Goal: Information Seeking & Learning: Learn about a topic

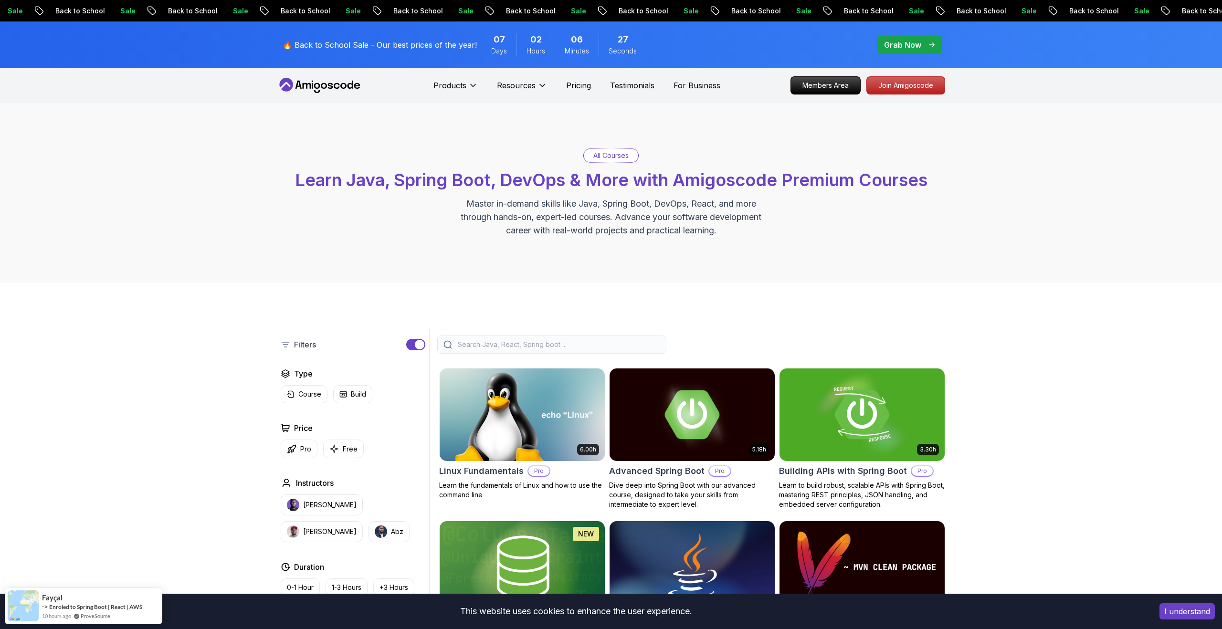
click at [915, 45] on p "Grab Now" at bounding box center [902, 44] width 37 height 11
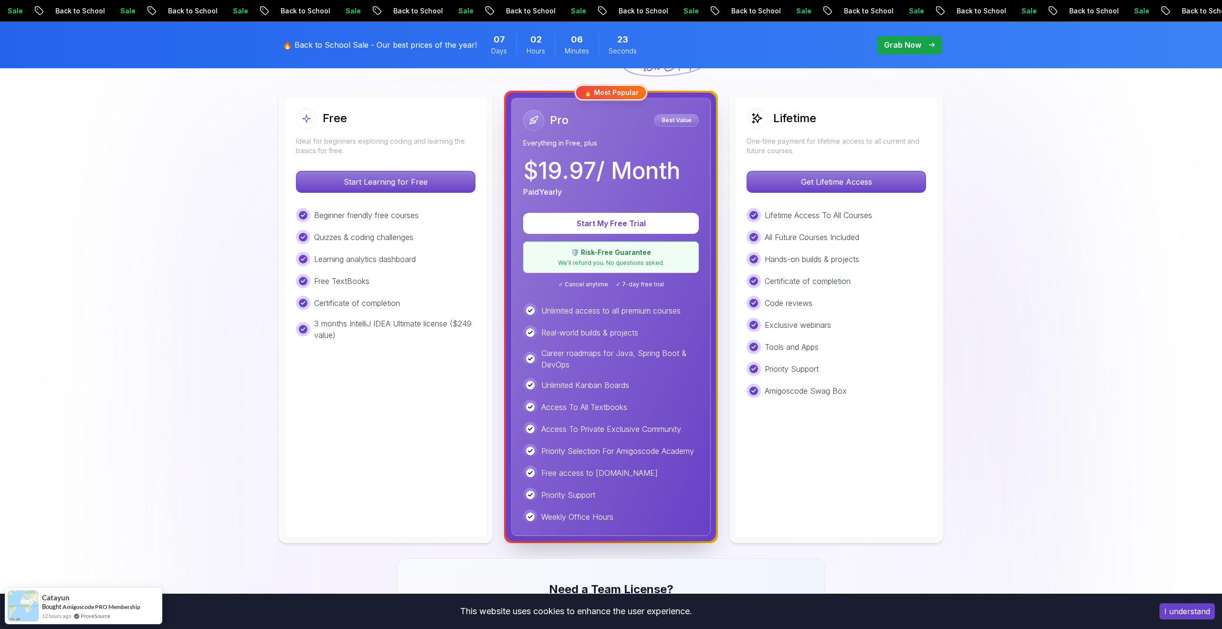
scroll to position [260, 0]
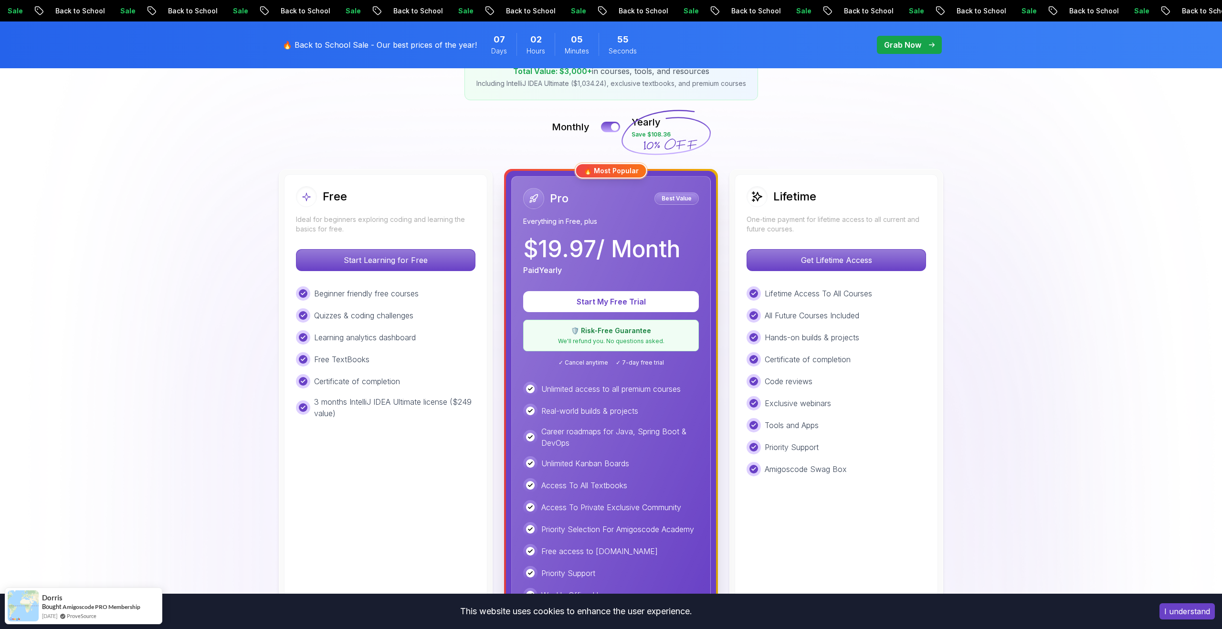
scroll to position [228, 0]
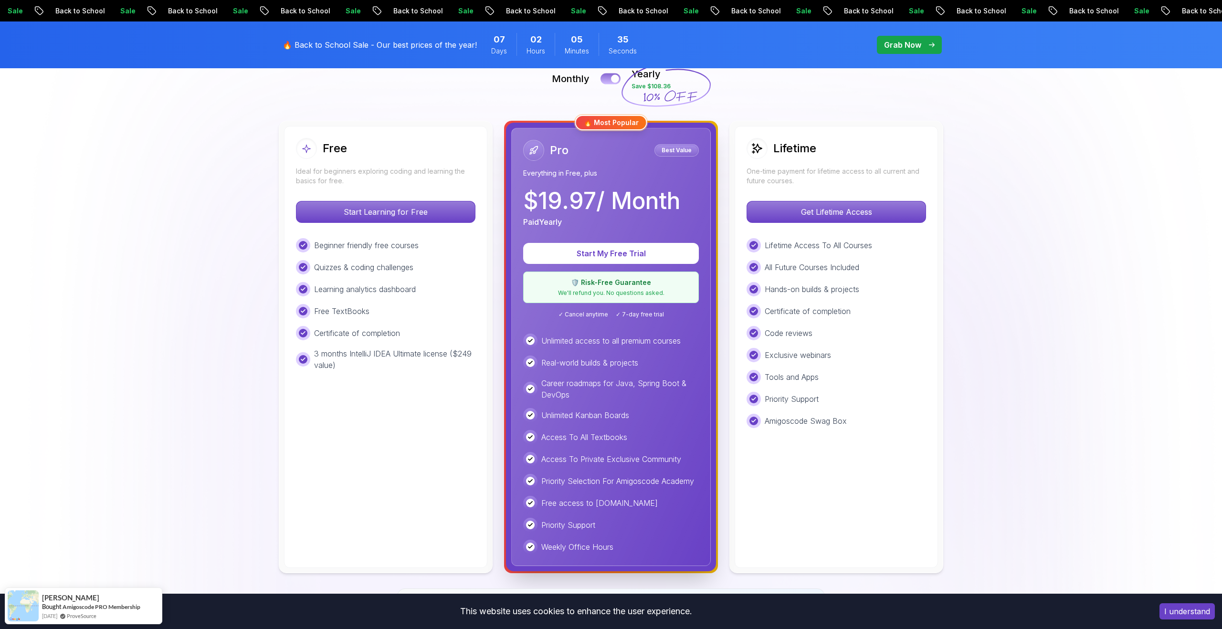
click at [613, 79] on div at bounding box center [615, 79] width 8 height 8
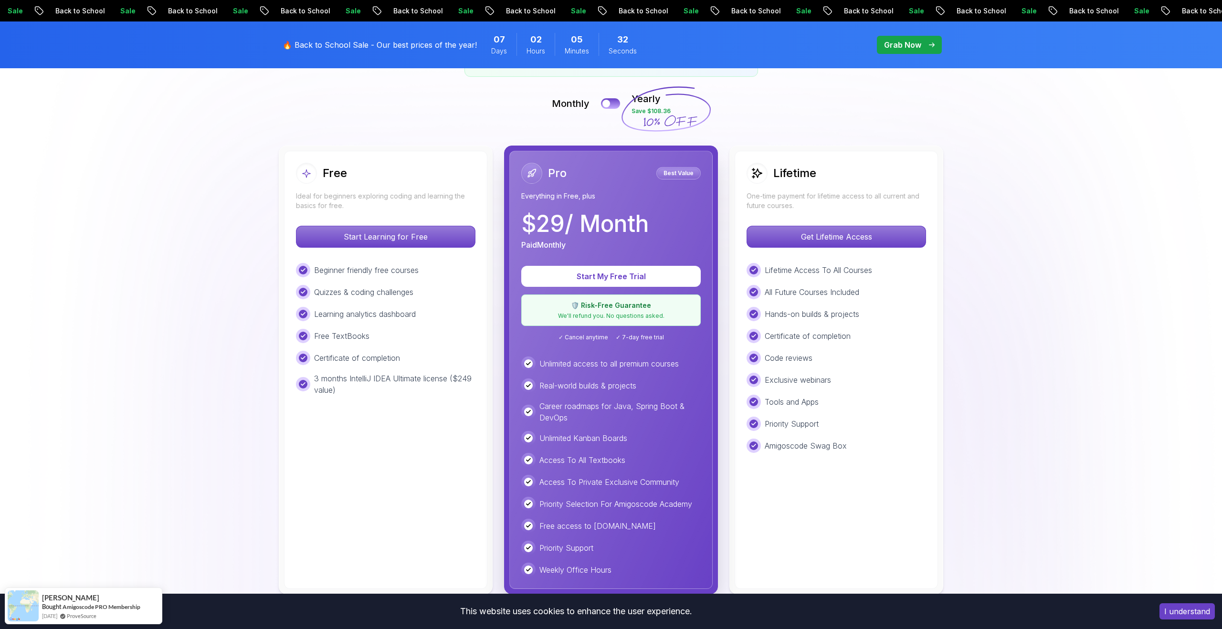
scroll to position [197, 0]
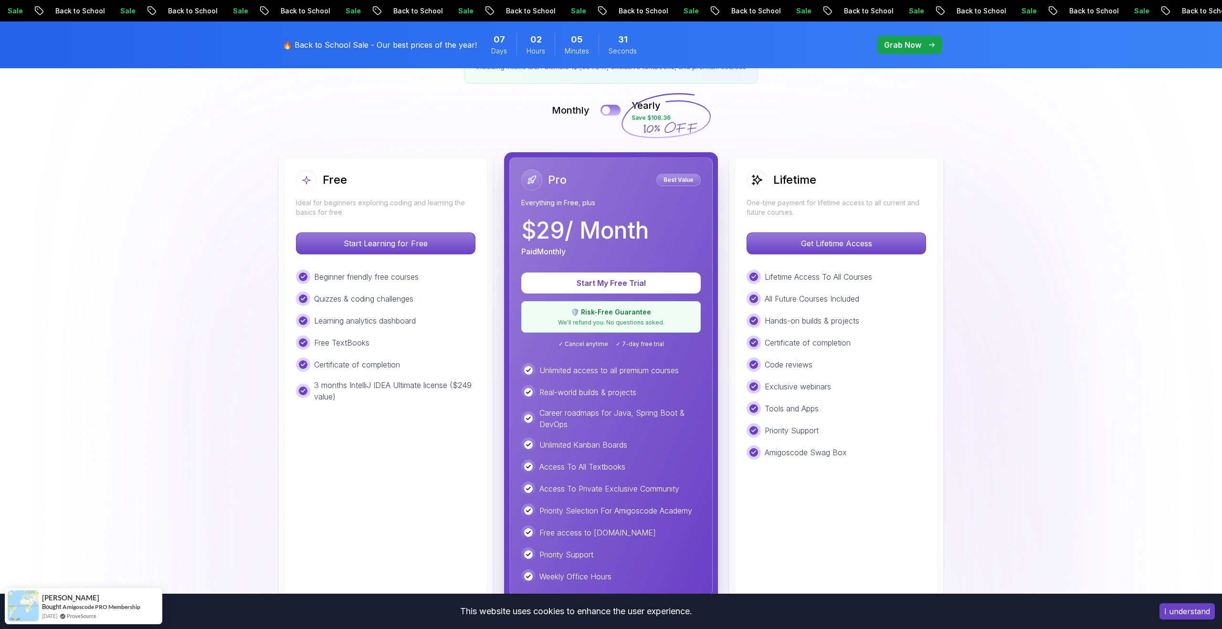
click at [616, 107] on button at bounding box center [610, 110] width 20 height 11
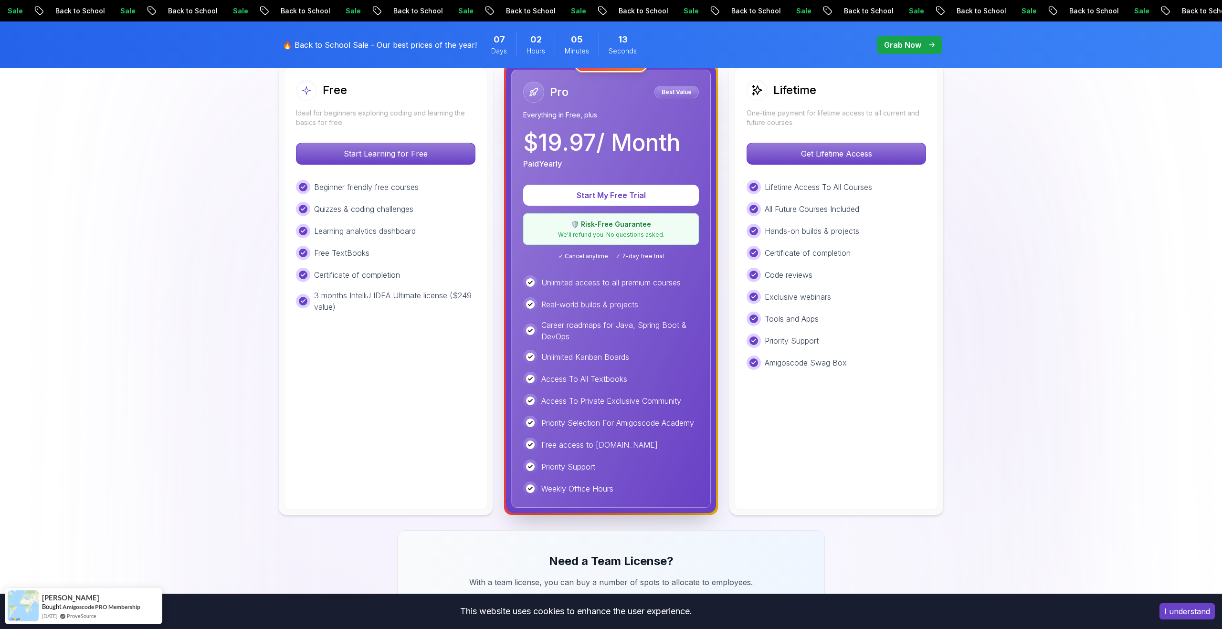
scroll to position [291, 0]
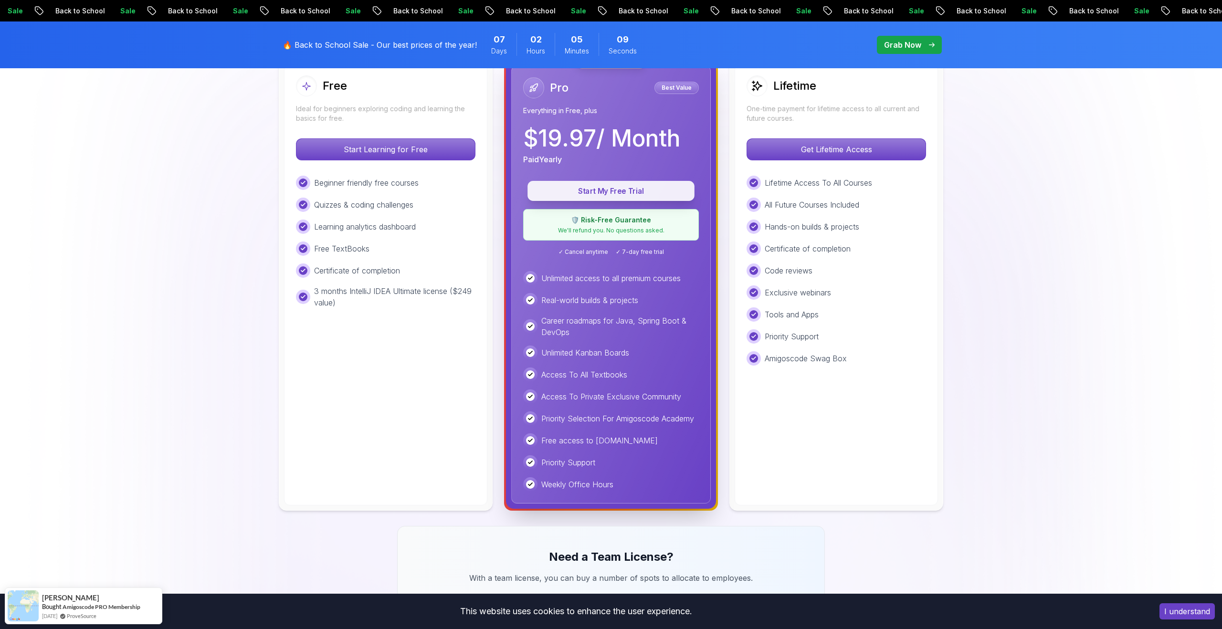
click at [620, 198] on button "Start My Free Trial" at bounding box center [610, 191] width 167 height 20
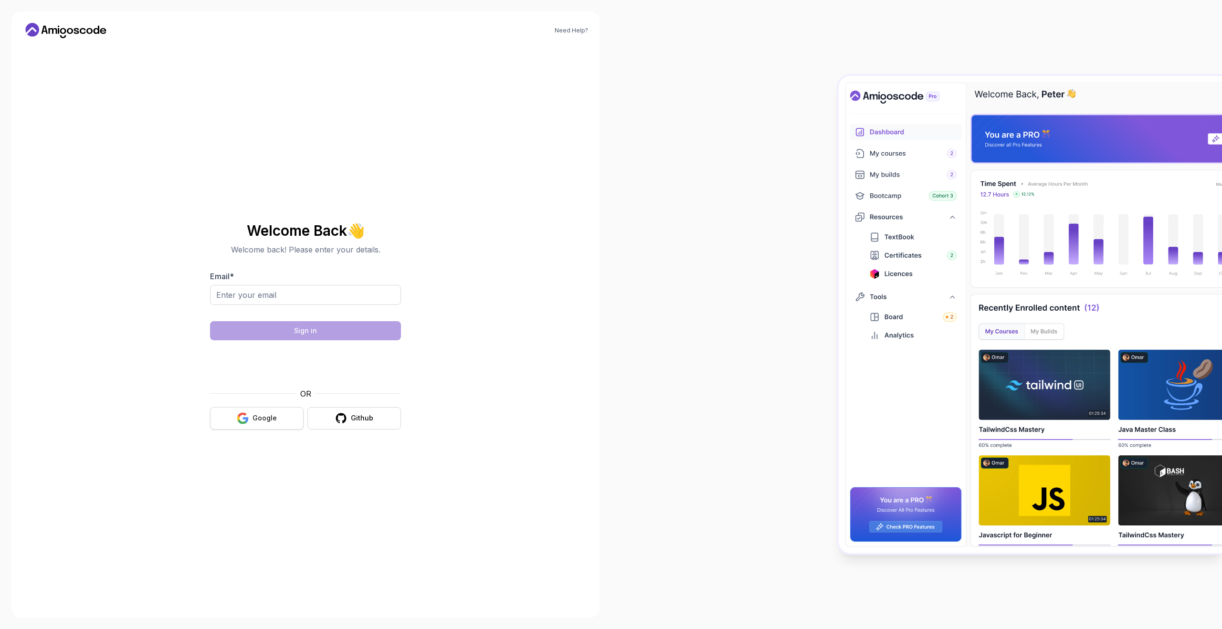
click at [273, 414] on div "Google" at bounding box center [264, 418] width 24 height 10
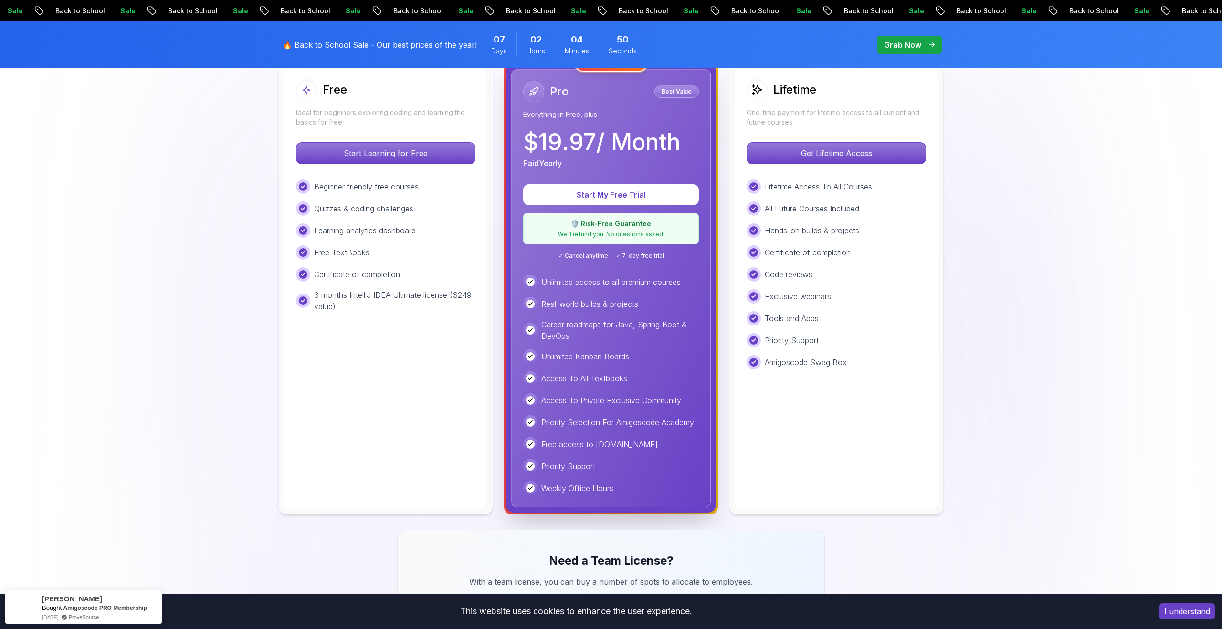
scroll to position [252, 0]
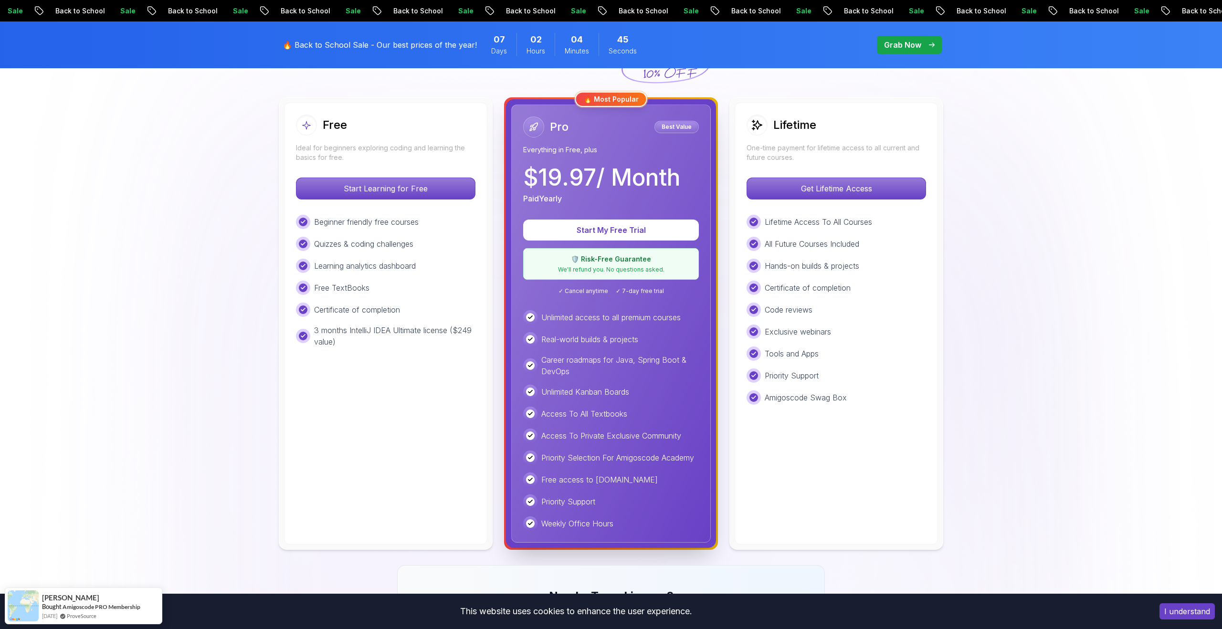
click at [644, 136] on div "Pro Best Value" at bounding box center [611, 126] width 176 height 21
click at [669, 127] on p "Best Value" at bounding box center [677, 127] width 42 height 10
click at [620, 99] on div "🔥 Most Popular" at bounding box center [611, 99] width 72 height 15
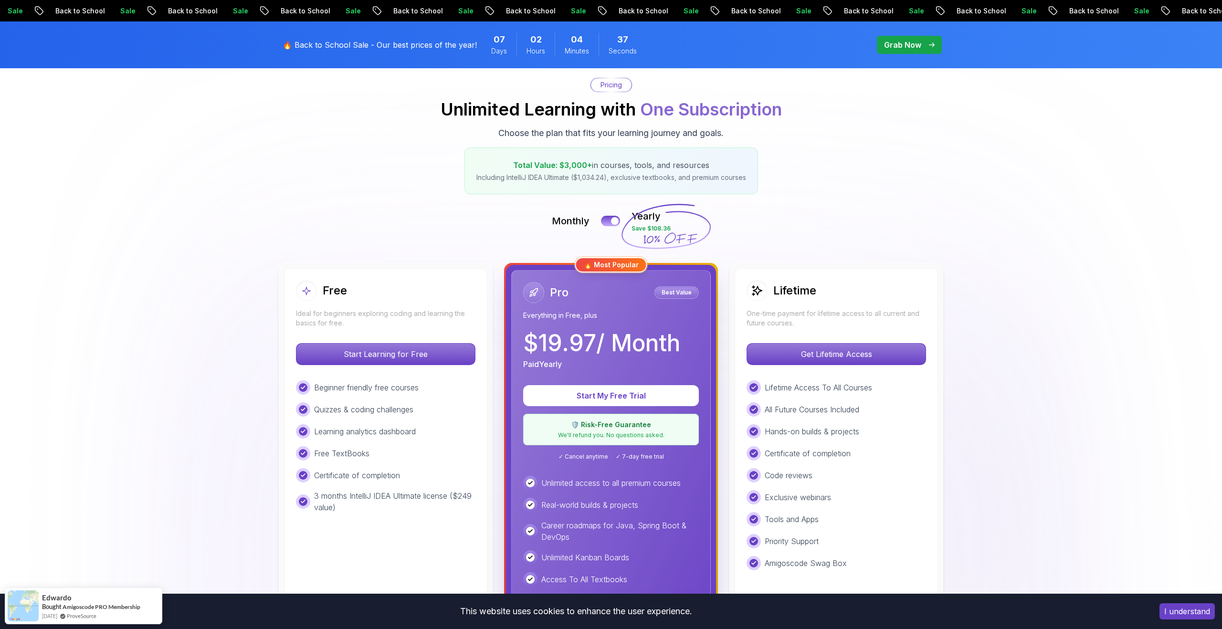
scroll to position [0, 0]
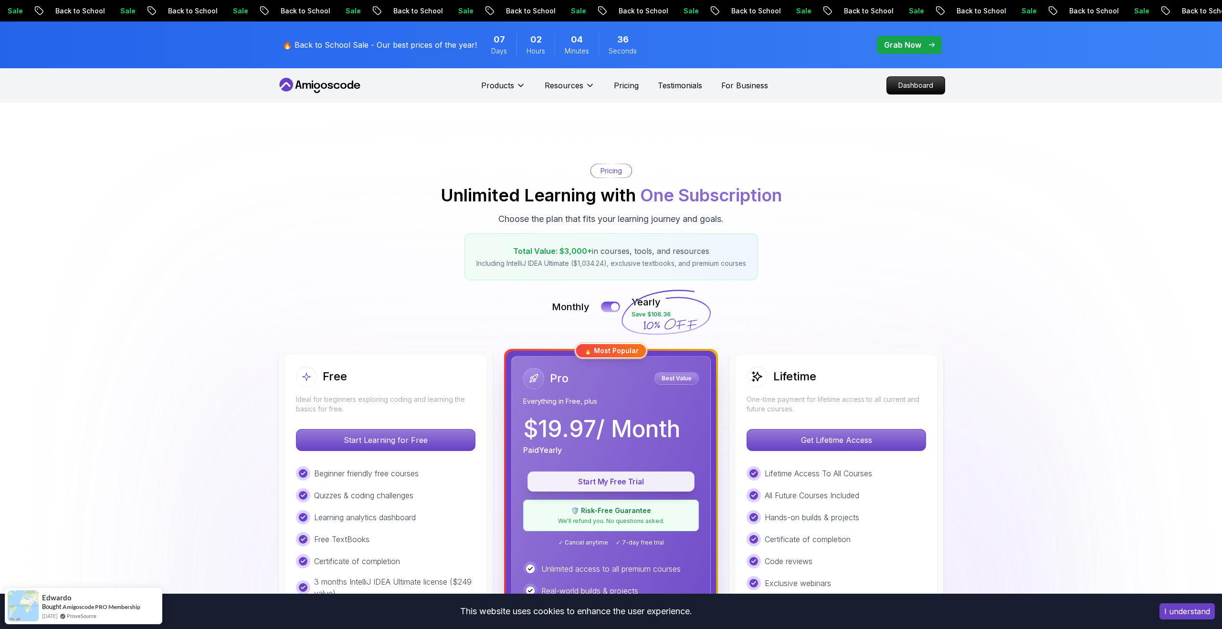
click at [626, 480] on p "Start My Free Trial" at bounding box center [610, 481] width 145 height 11
click at [605, 482] on p "Start My Free Trial" at bounding box center [610, 481] width 145 height 11
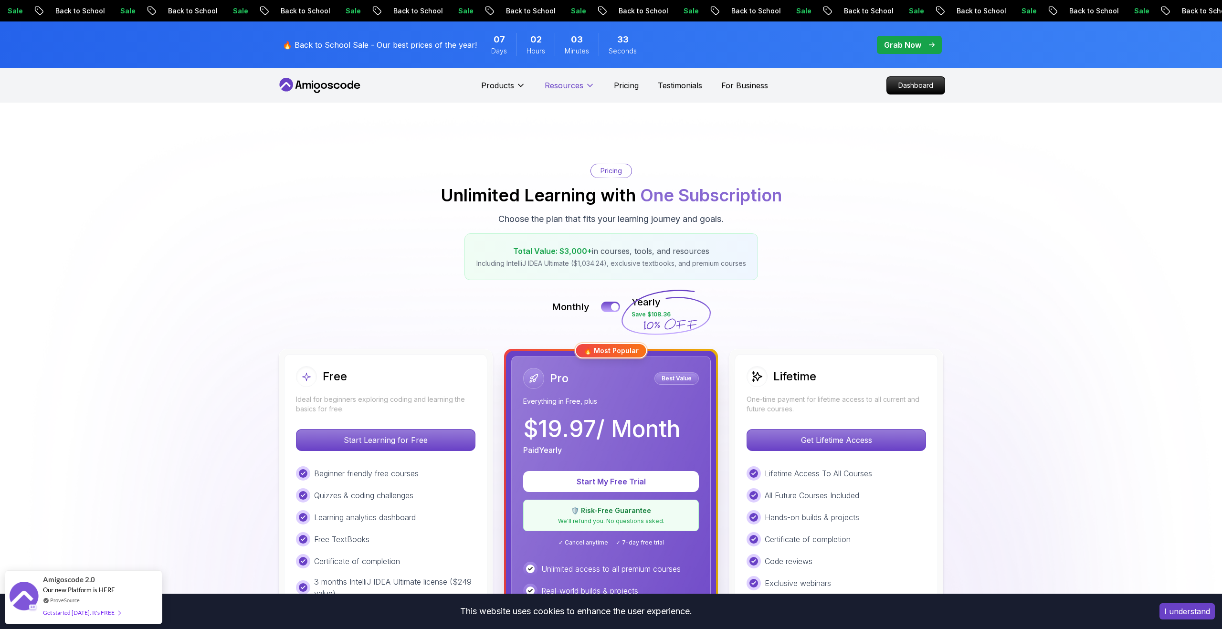
click at [580, 98] on button "Resources" at bounding box center [570, 89] width 50 height 19
click at [579, 88] on p "Resources" at bounding box center [564, 85] width 39 height 11
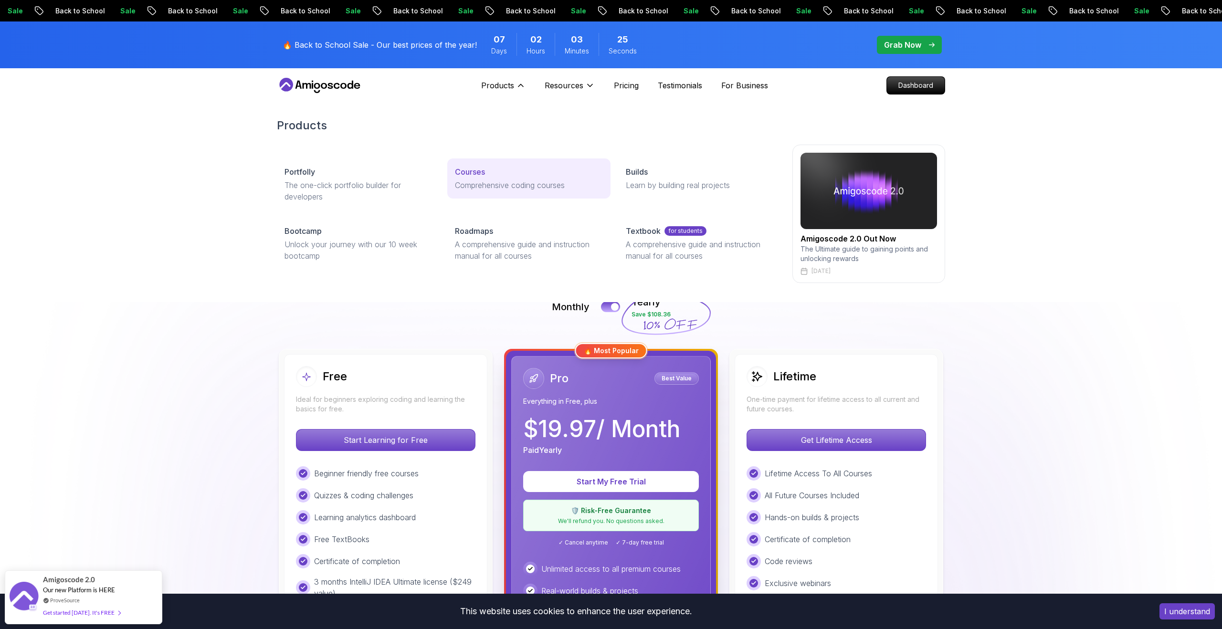
click at [474, 179] on p "Comprehensive coding courses" at bounding box center [528, 184] width 147 height 11
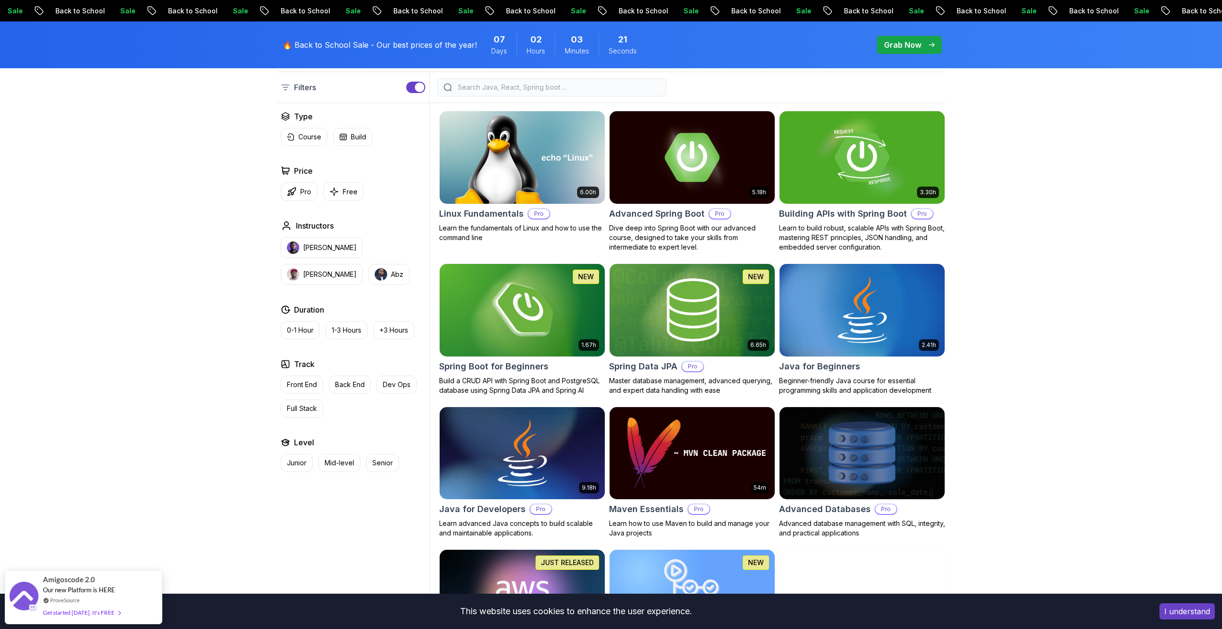
scroll to position [271, 0]
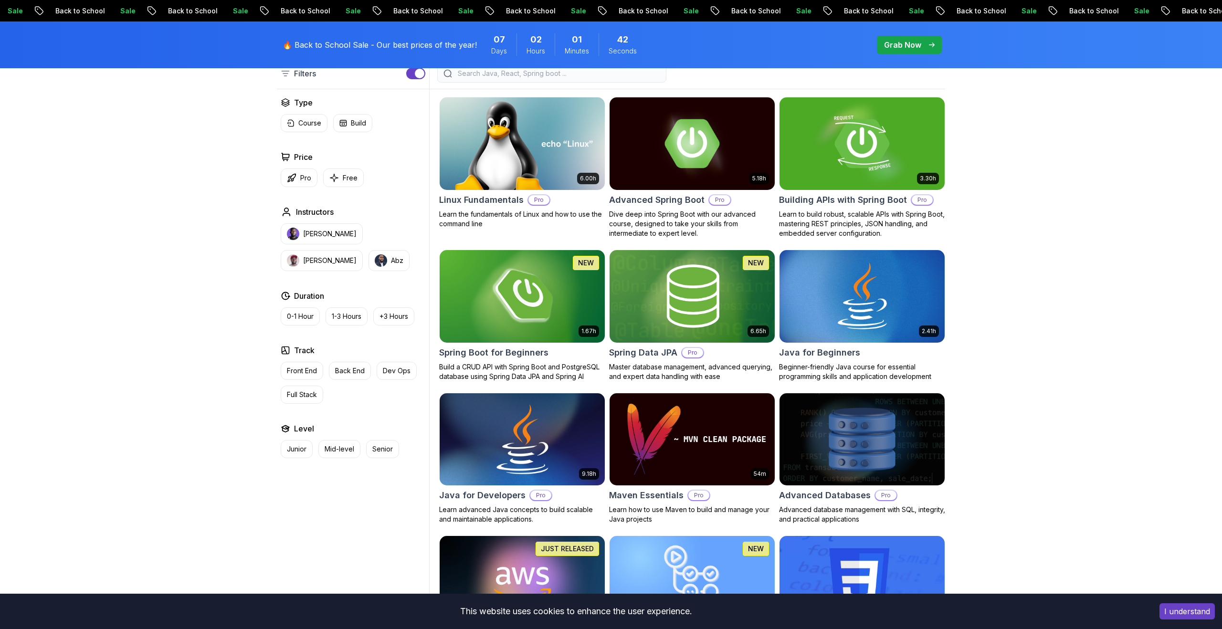
click at [496, 486] on div "9.18h Java for Developers Pro Learn advanced Java concepts to build scalable an…" at bounding box center [522, 459] width 166 height 132
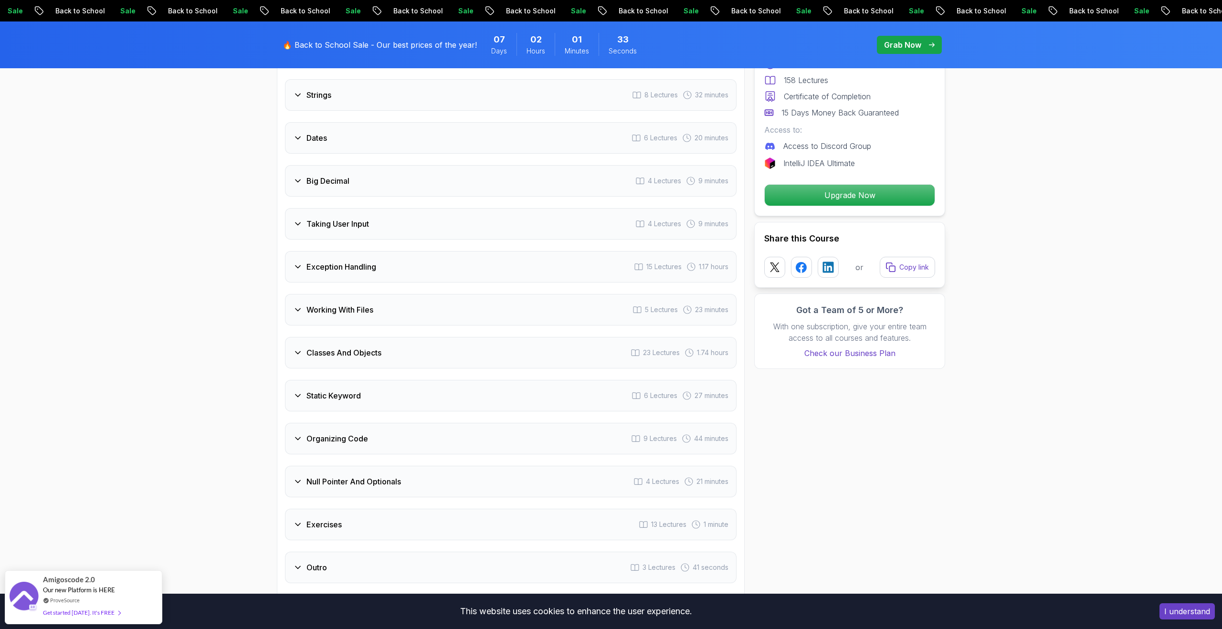
scroll to position [1589, 0]
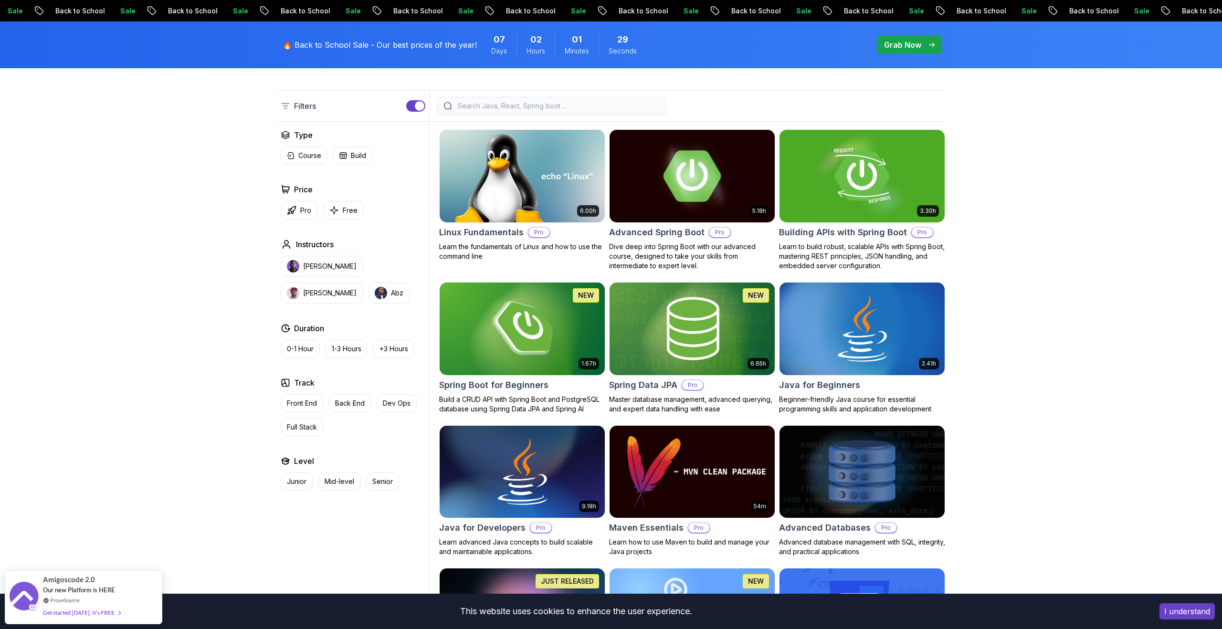
scroll to position [416, 0]
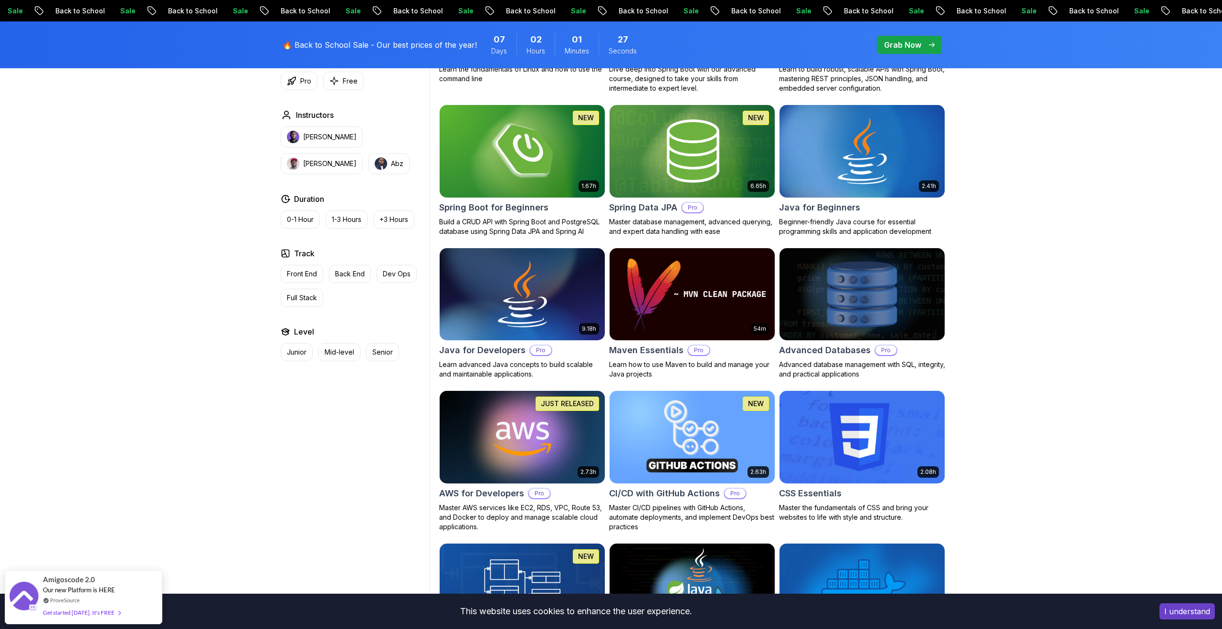
click at [843, 347] on h2 "Advanced Databases" at bounding box center [825, 350] width 92 height 13
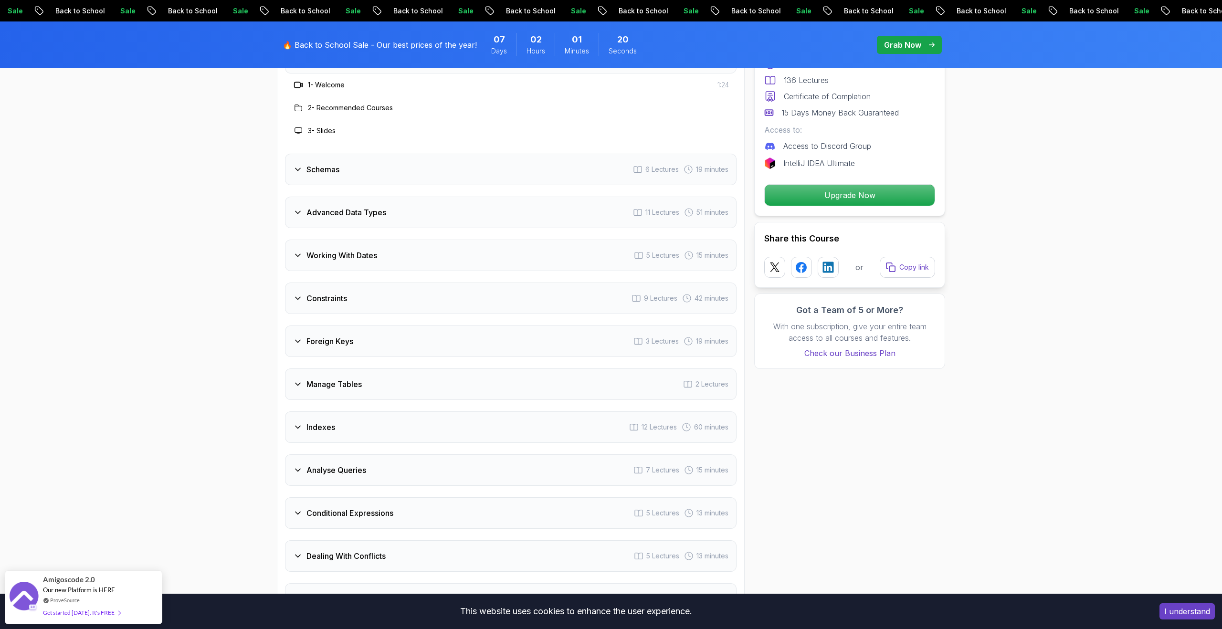
scroll to position [1468, 0]
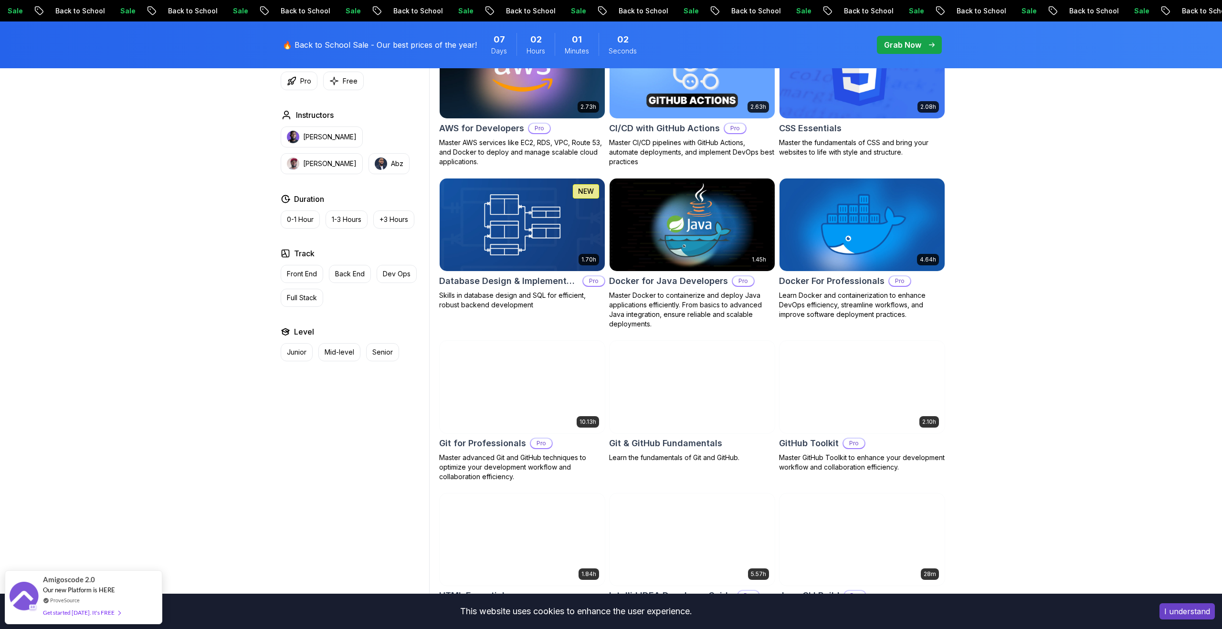
scroll to position [779, 0]
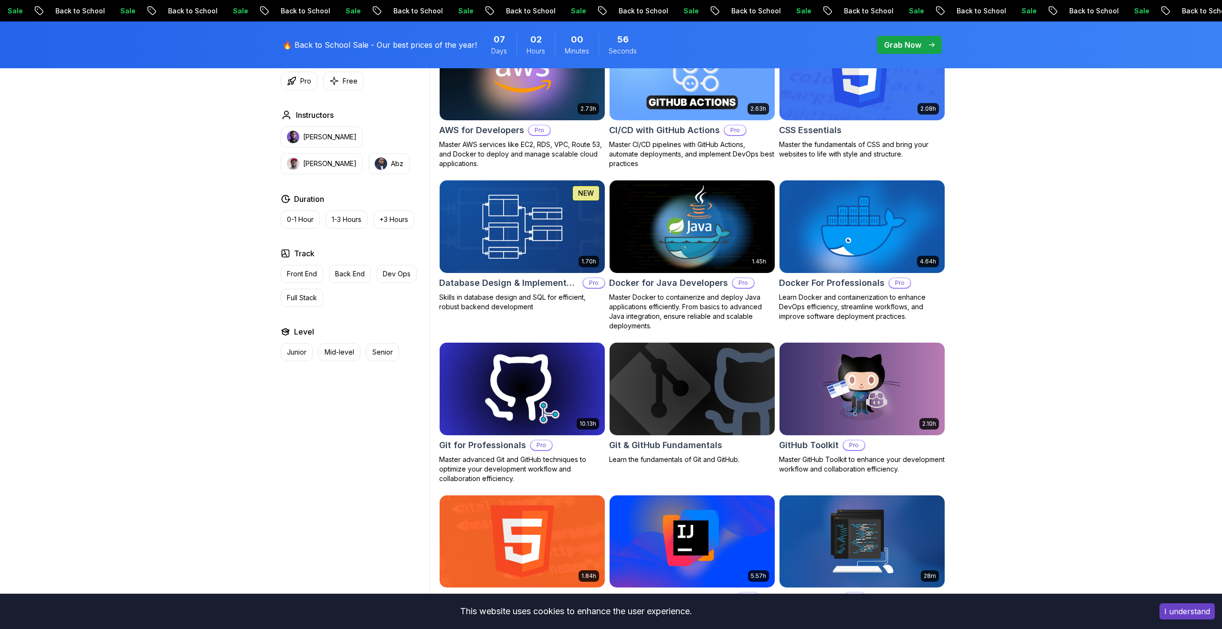
click at [514, 283] on h2 "Database Design & Implementation" at bounding box center [508, 282] width 139 height 13
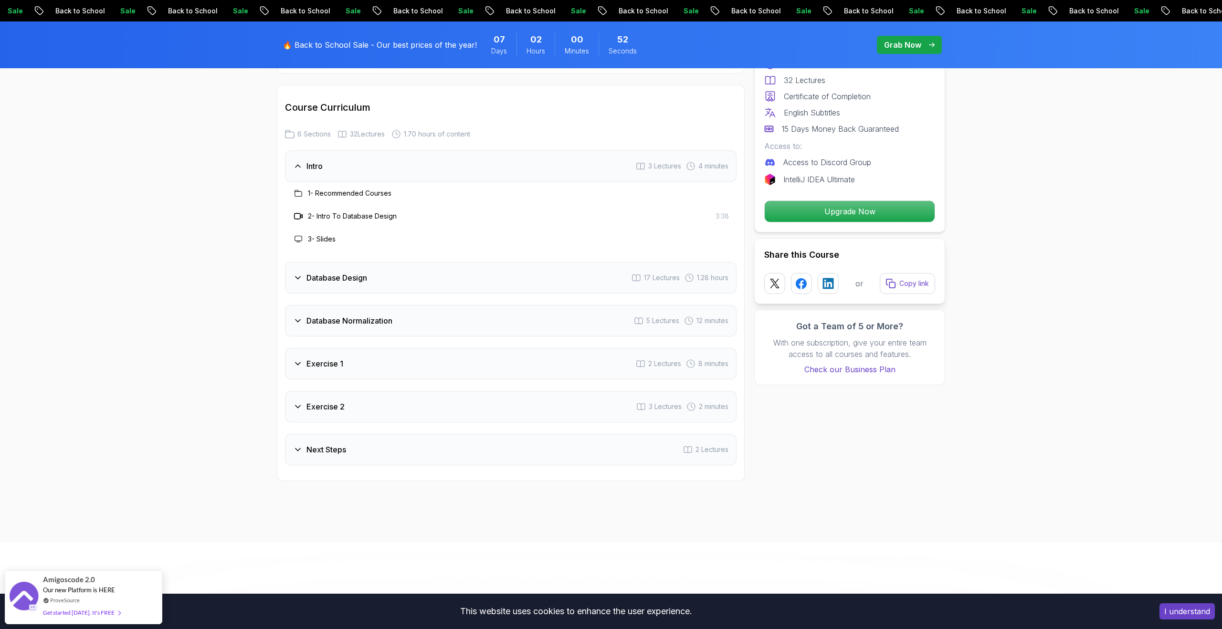
scroll to position [1590, 0]
click at [457, 279] on div "Database Design 17 Lectures 1.28 hours" at bounding box center [510, 275] width 451 height 31
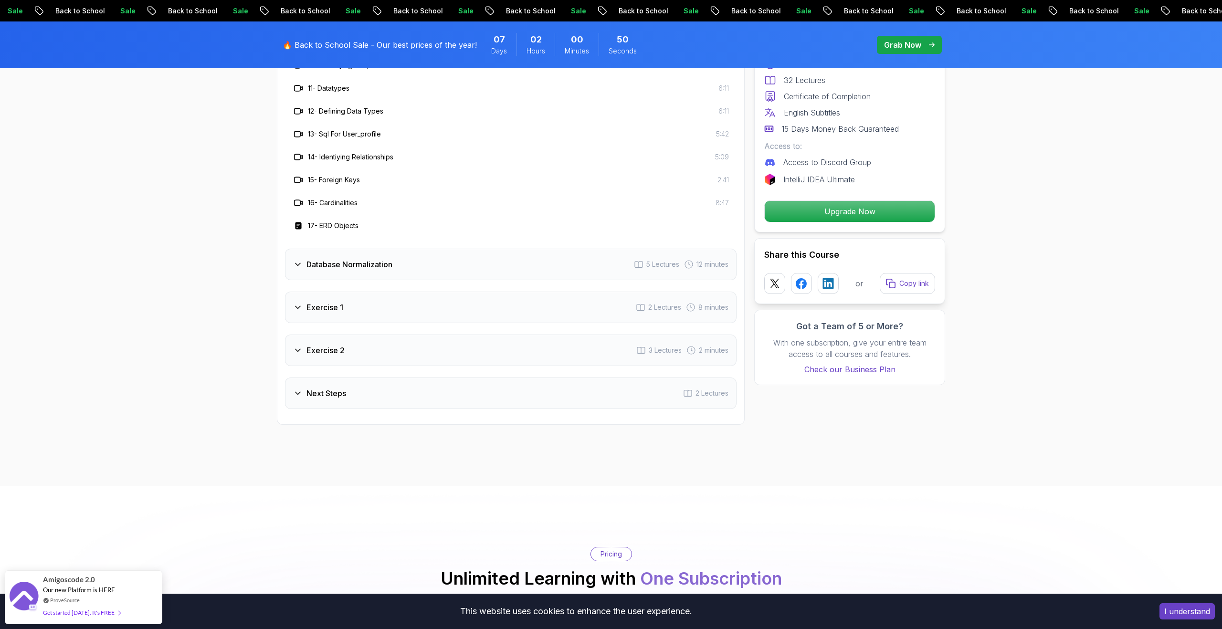
scroll to position [2061, 0]
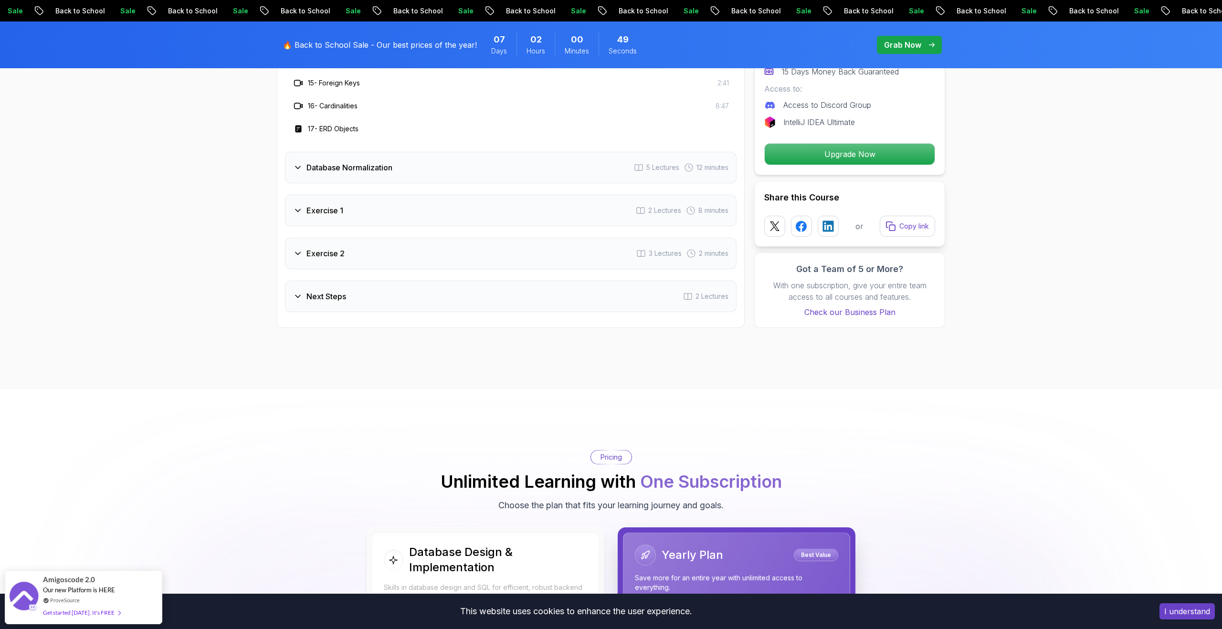
click at [419, 163] on div "Database Normalization 5 Lectures 12 minutes" at bounding box center [510, 167] width 451 height 31
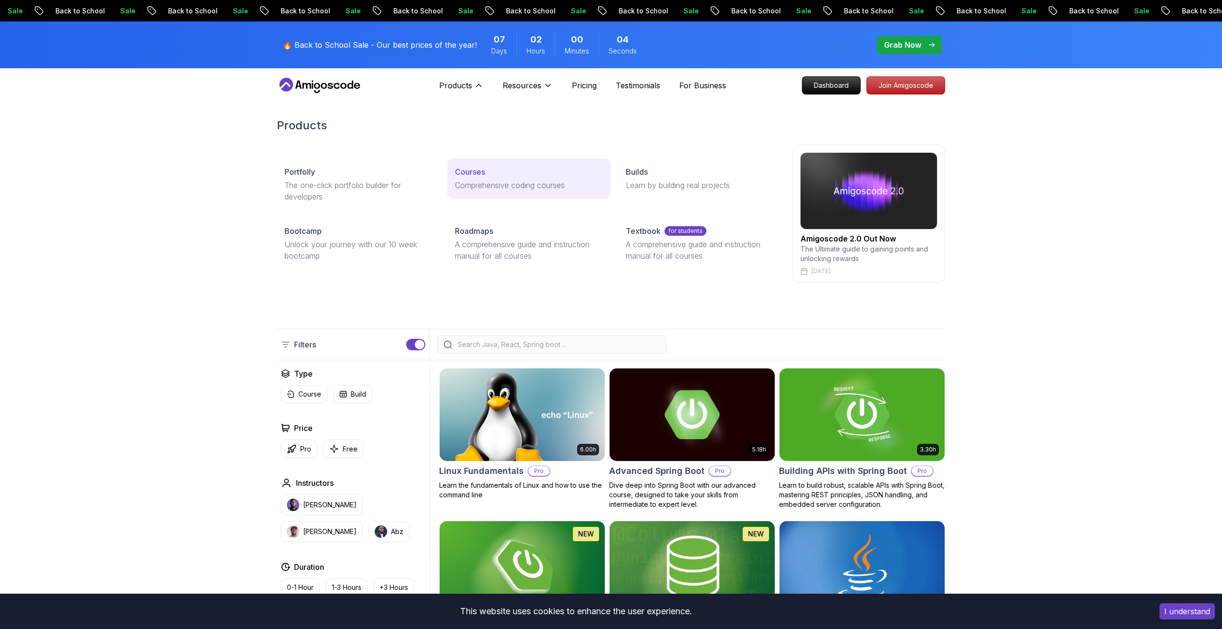
click at [484, 181] on p "Comprehensive coding courses" at bounding box center [528, 184] width 147 height 11
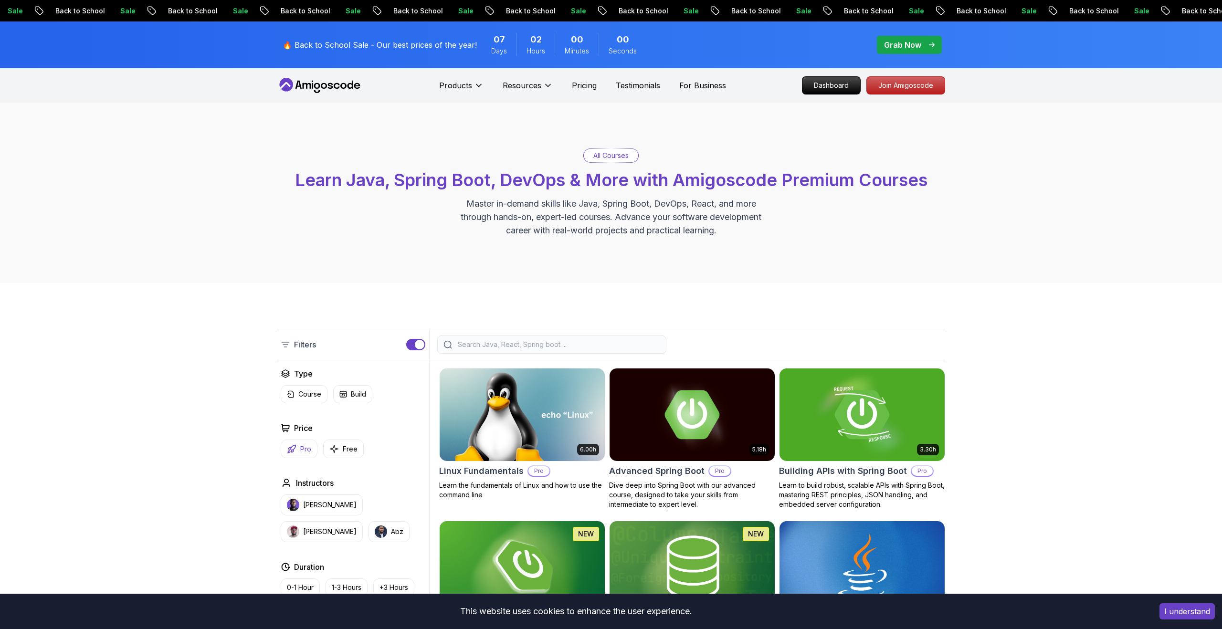
click at [300, 446] on p "Pro" at bounding box center [305, 449] width 11 height 10
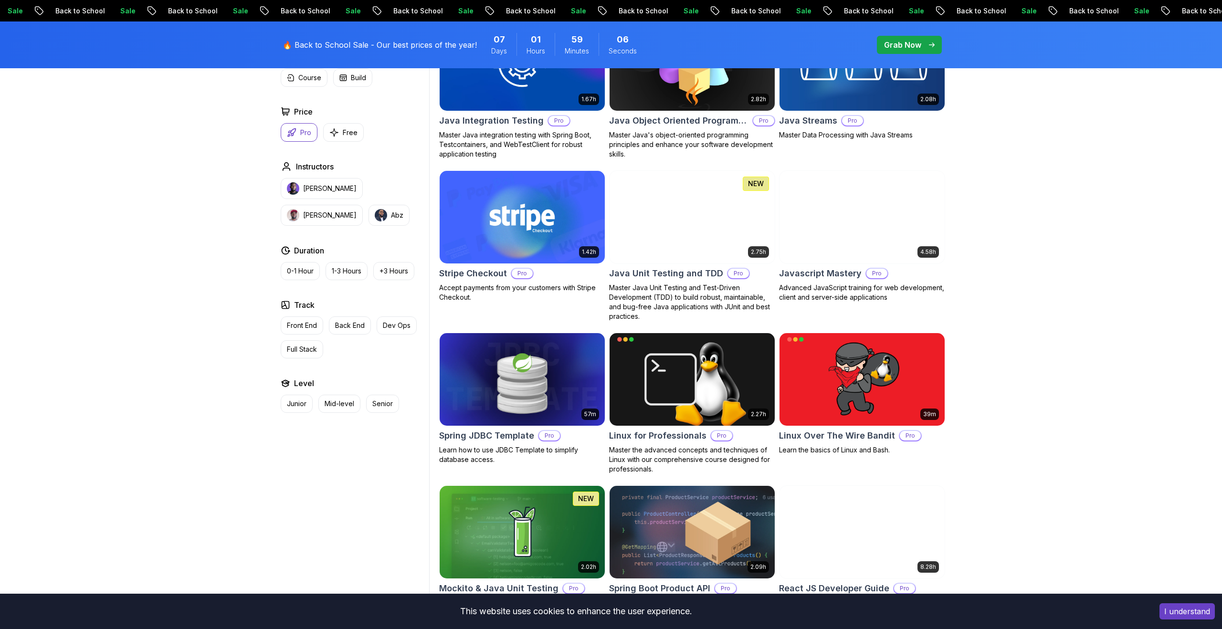
scroll to position [1257, 0]
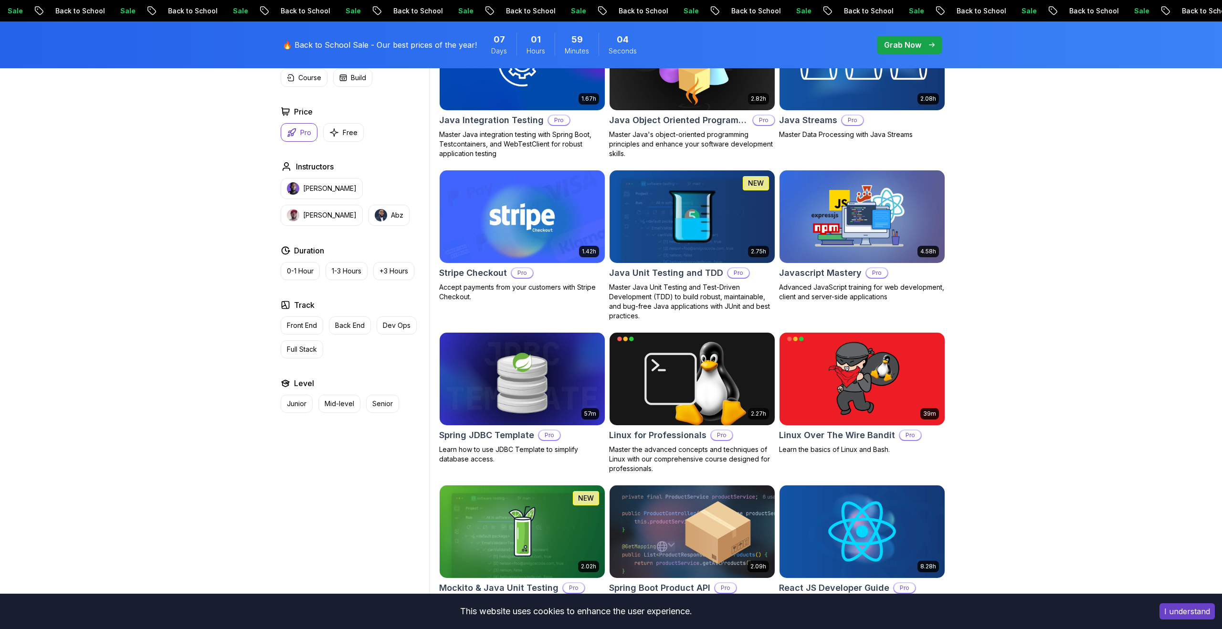
click at [822, 276] on h2 "Javascript Mastery" at bounding box center [820, 272] width 83 height 13
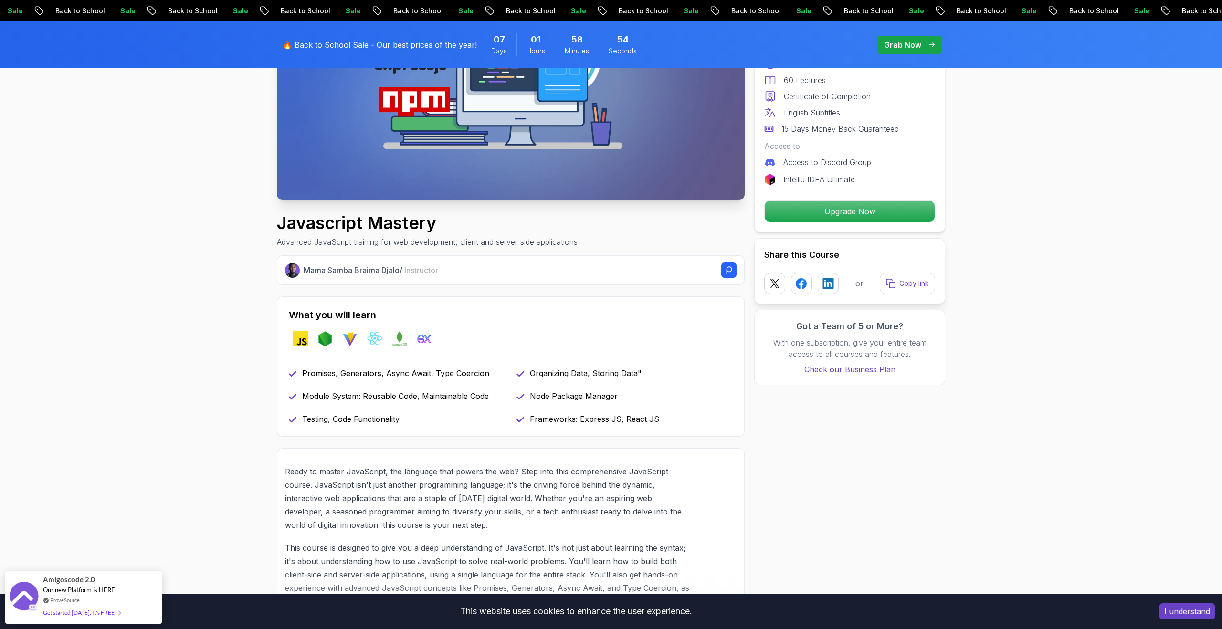
scroll to position [195, 0]
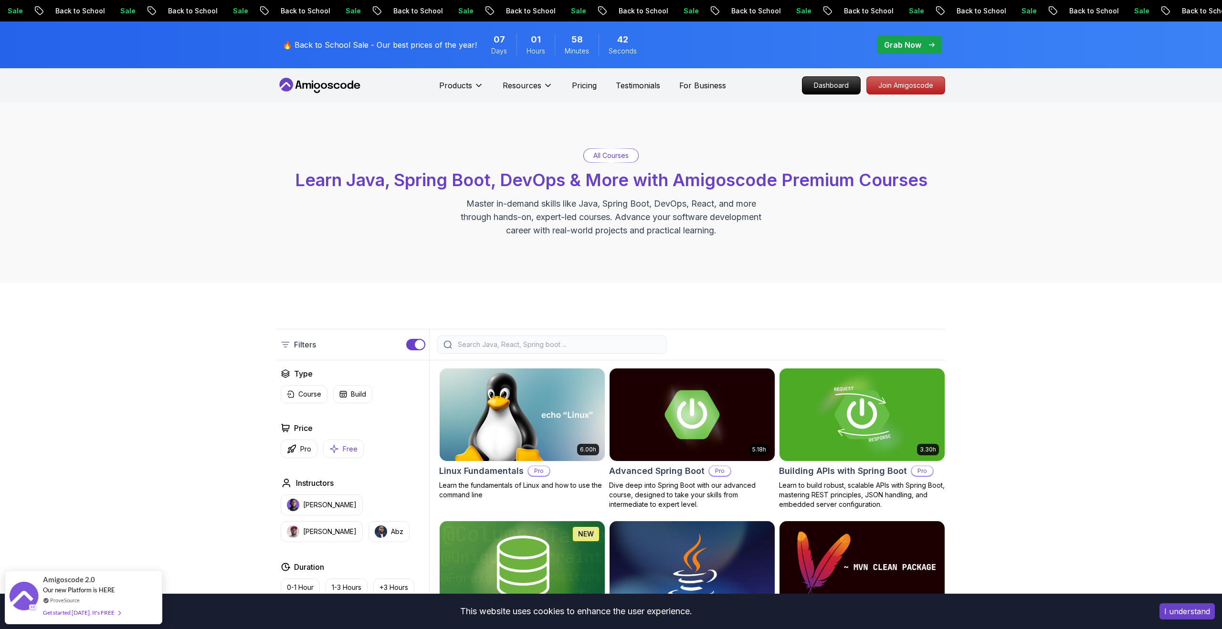
click at [349, 453] on p "Free" at bounding box center [350, 449] width 15 height 10
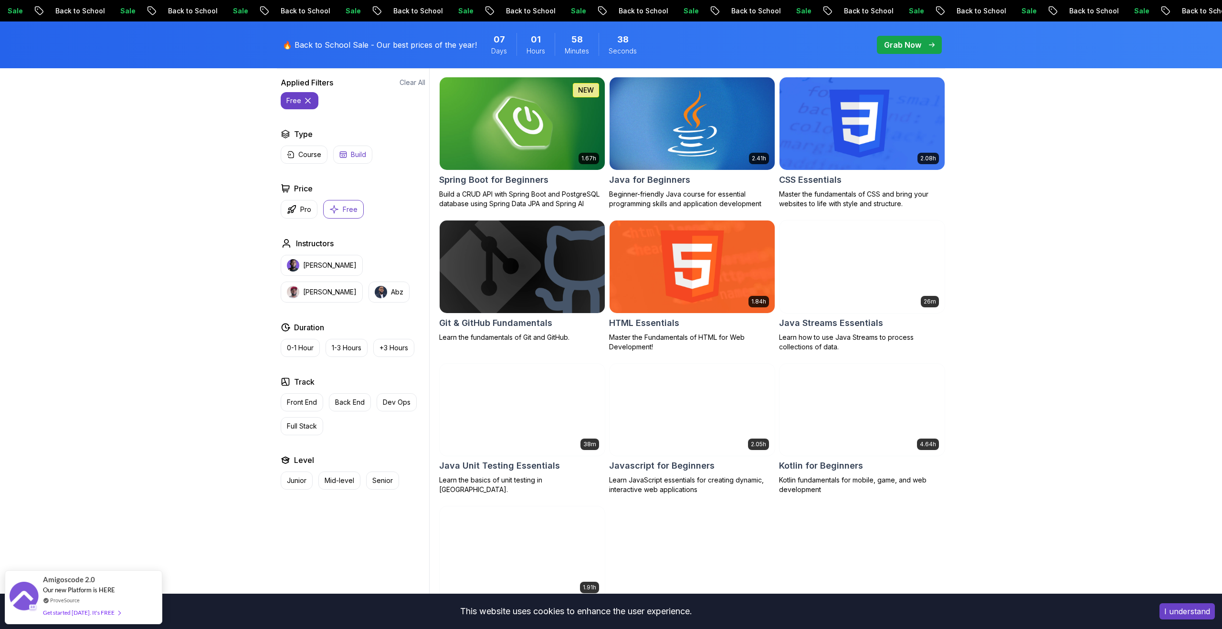
scroll to position [293, 0]
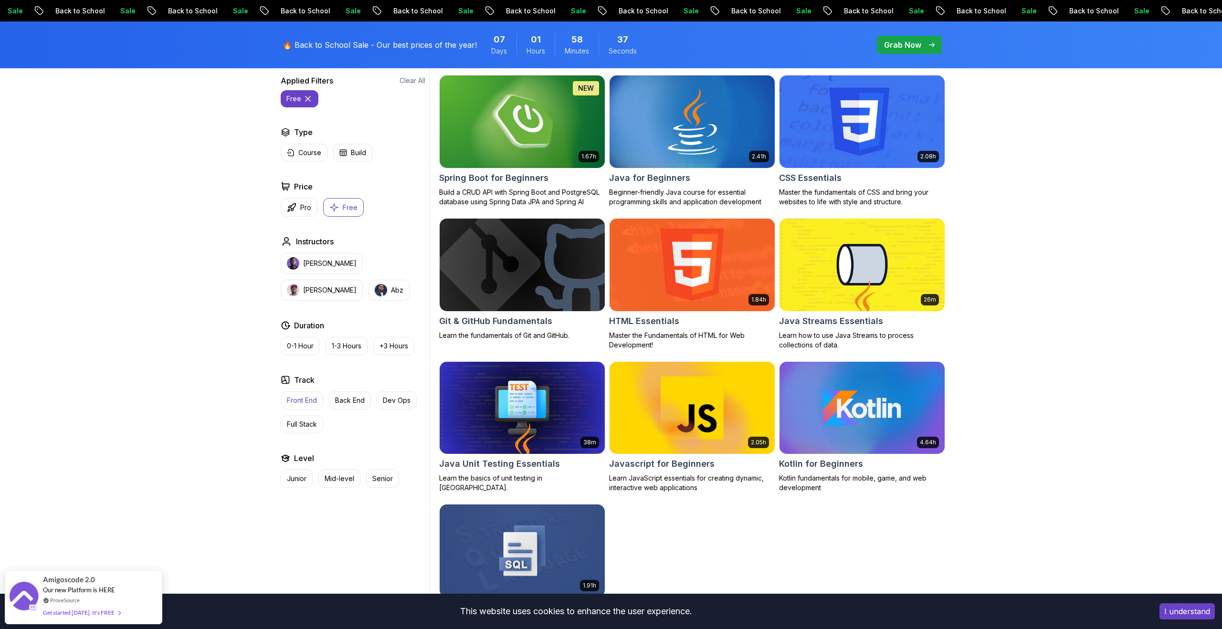
click at [299, 392] on button "Front End" at bounding box center [302, 400] width 42 height 18
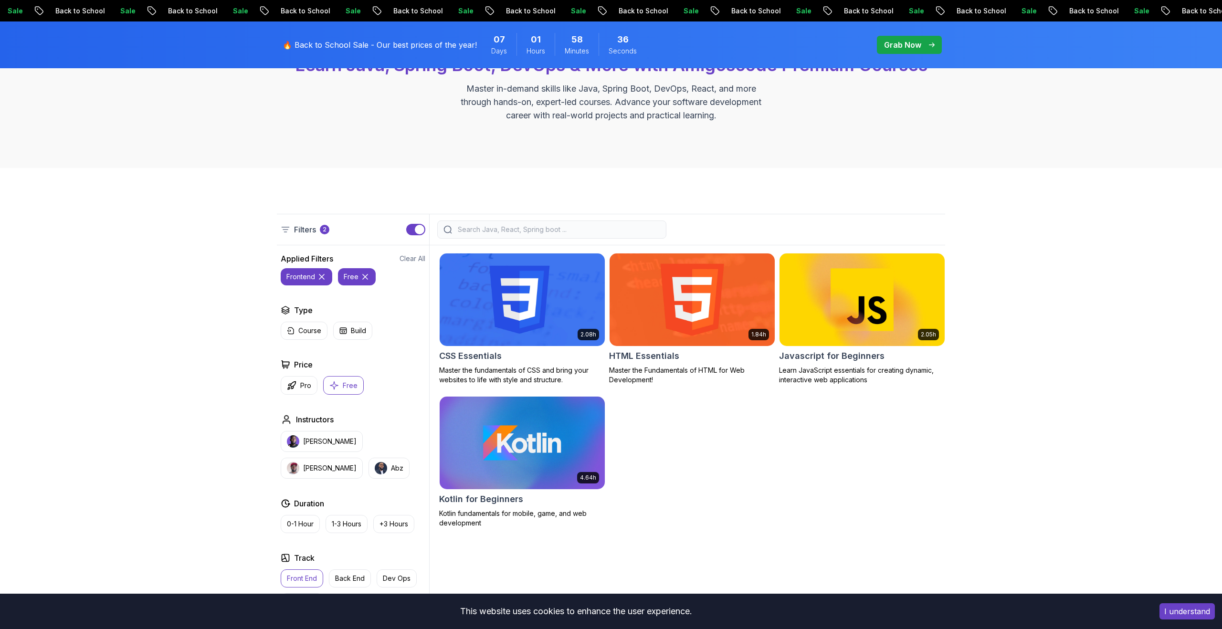
scroll to position [98, 0]
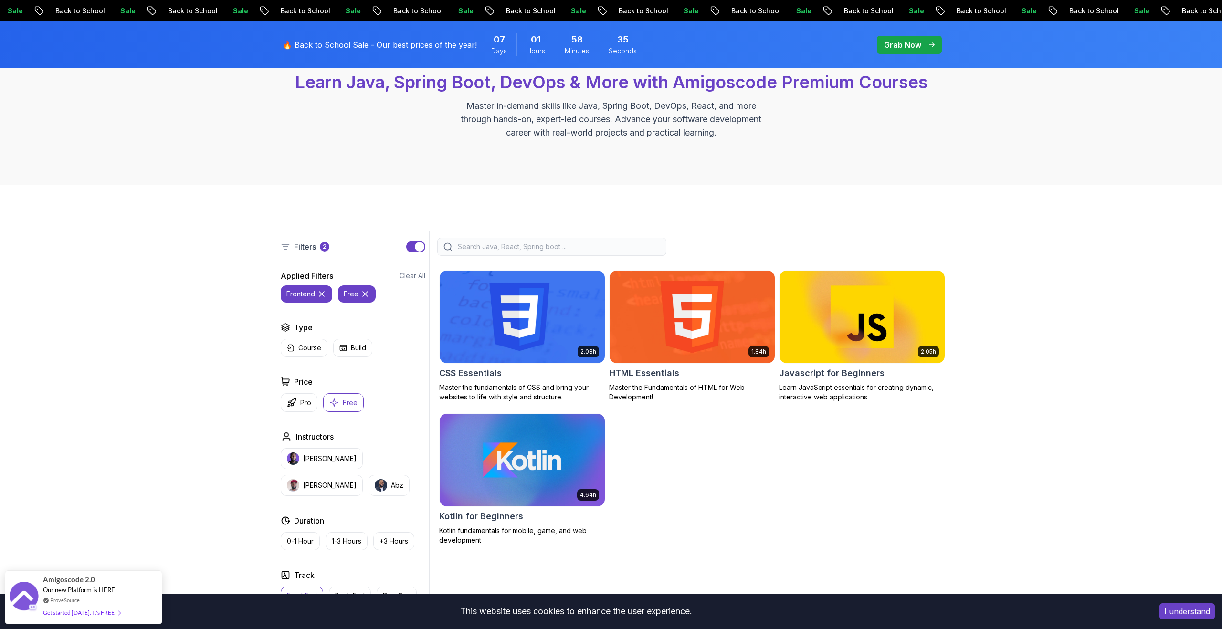
click at [363, 292] on icon at bounding box center [365, 294] width 10 height 10
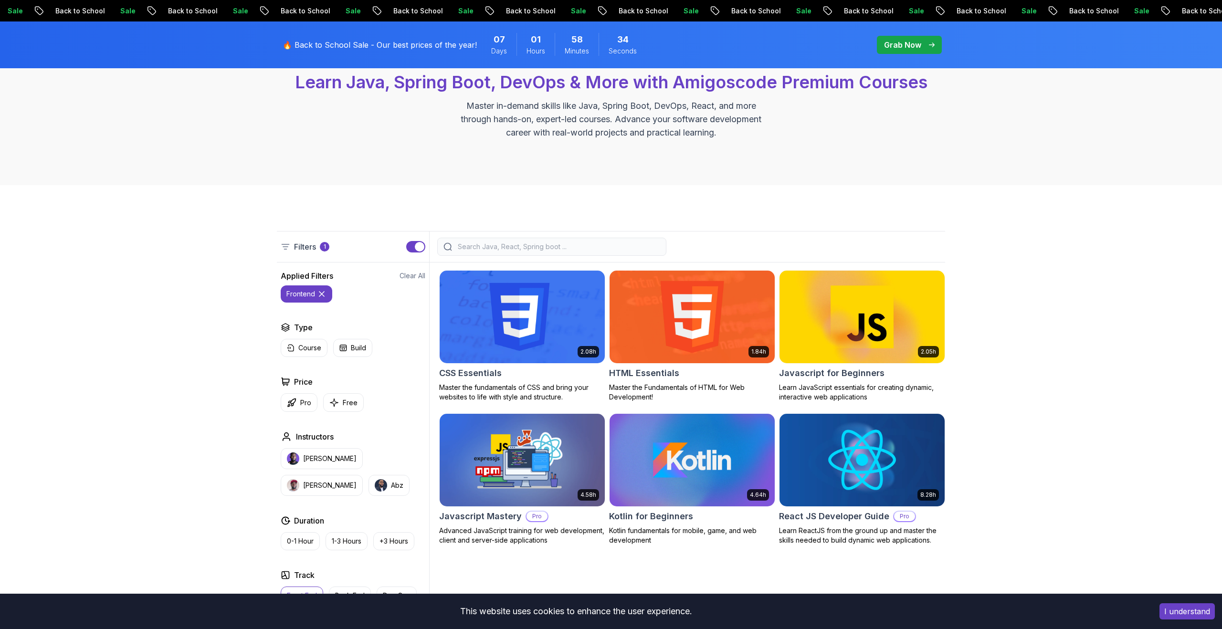
click at [321, 295] on icon at bounding box center [322, 294] width 10 height 10
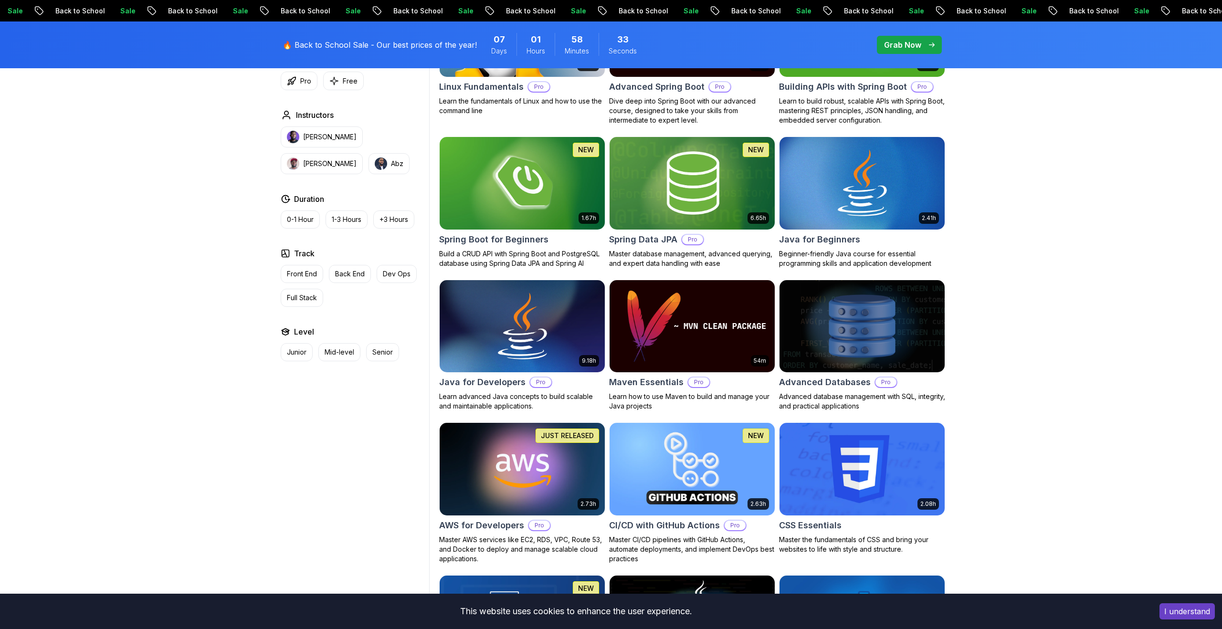
scroll to position [509, 0]
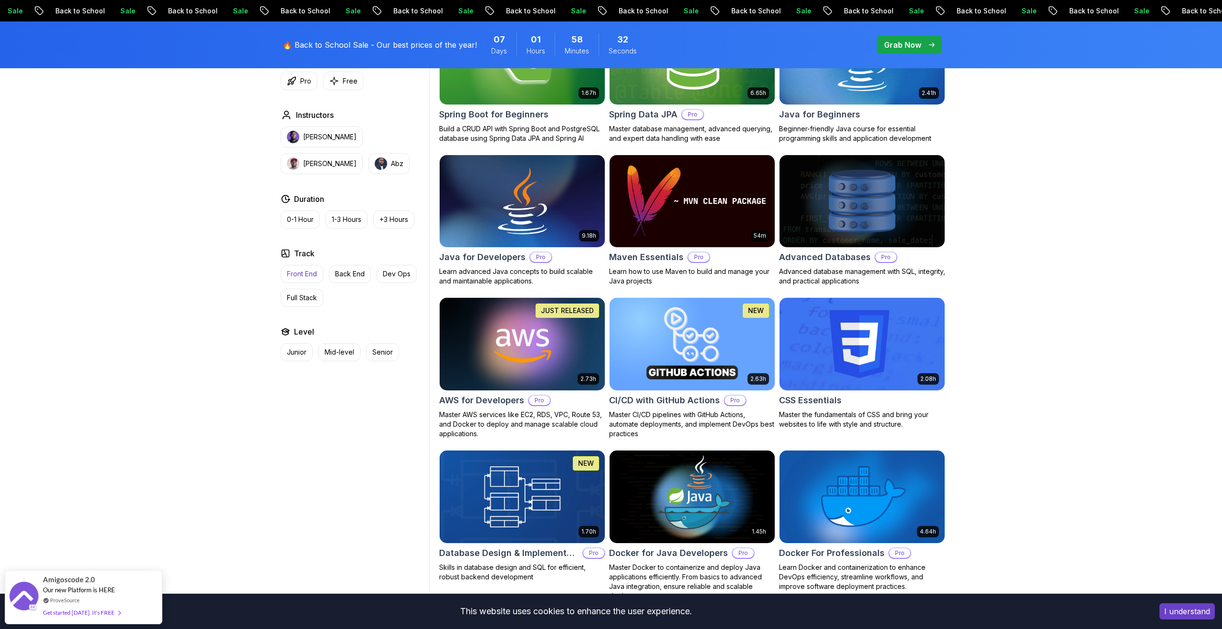
click at [307, 267] on button "Front End" at bounding box center [302, 274] width 42 height 18
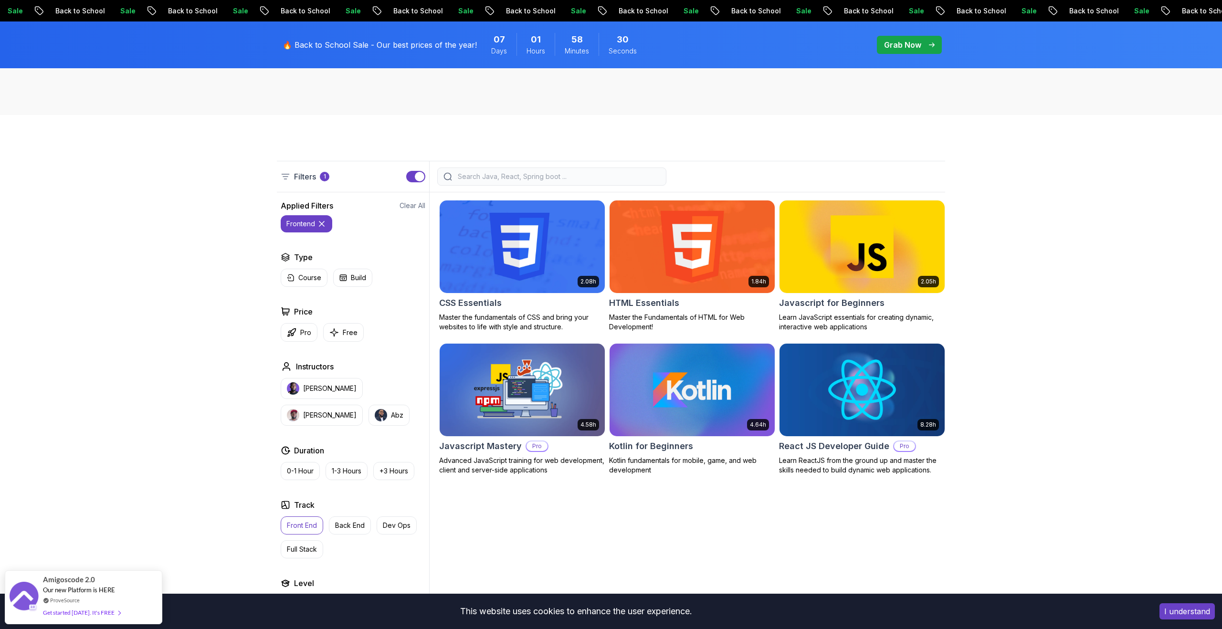
scroll to position [166, 0]
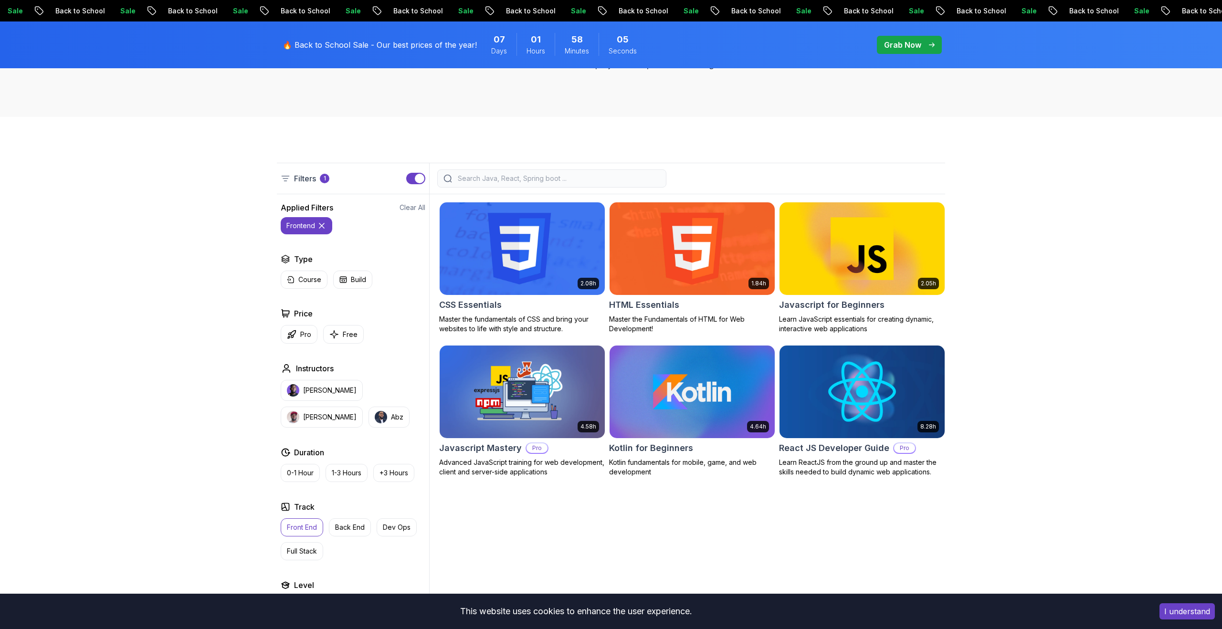
click at [494, 308] on h2 "CSS Essentials" at bounding box center [470, 304] width 63 height 13
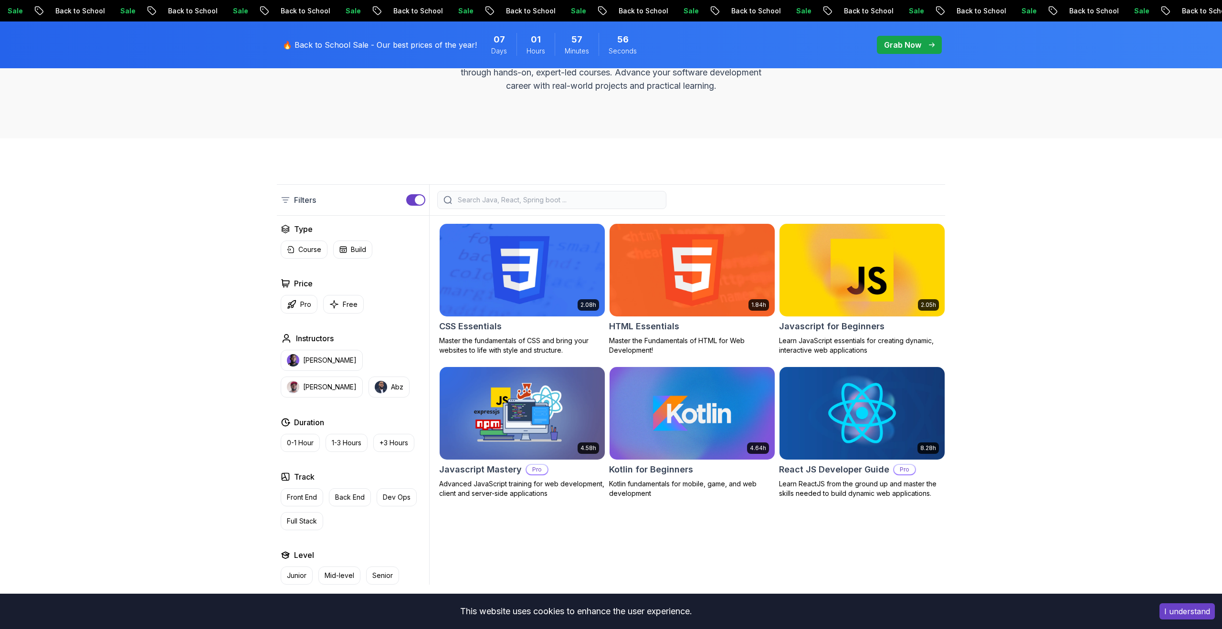
scroll to position [166, 0]
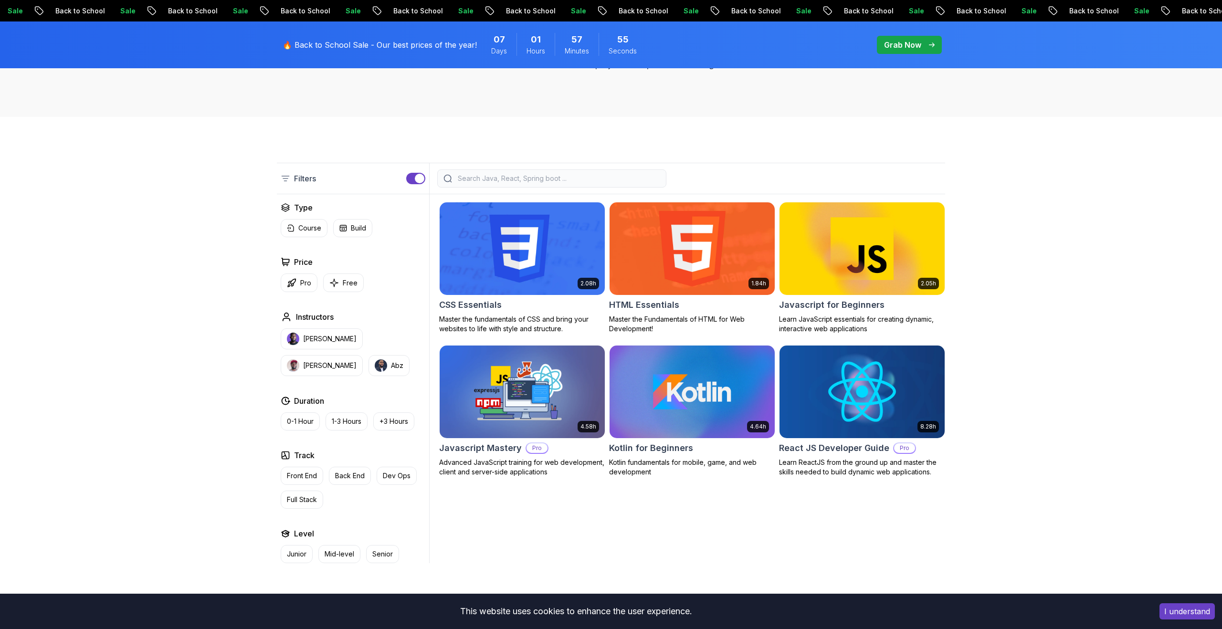
click at [665, 302] on h2 "HTML Essentials" at bounding box center [644, 304] width 70 height 13
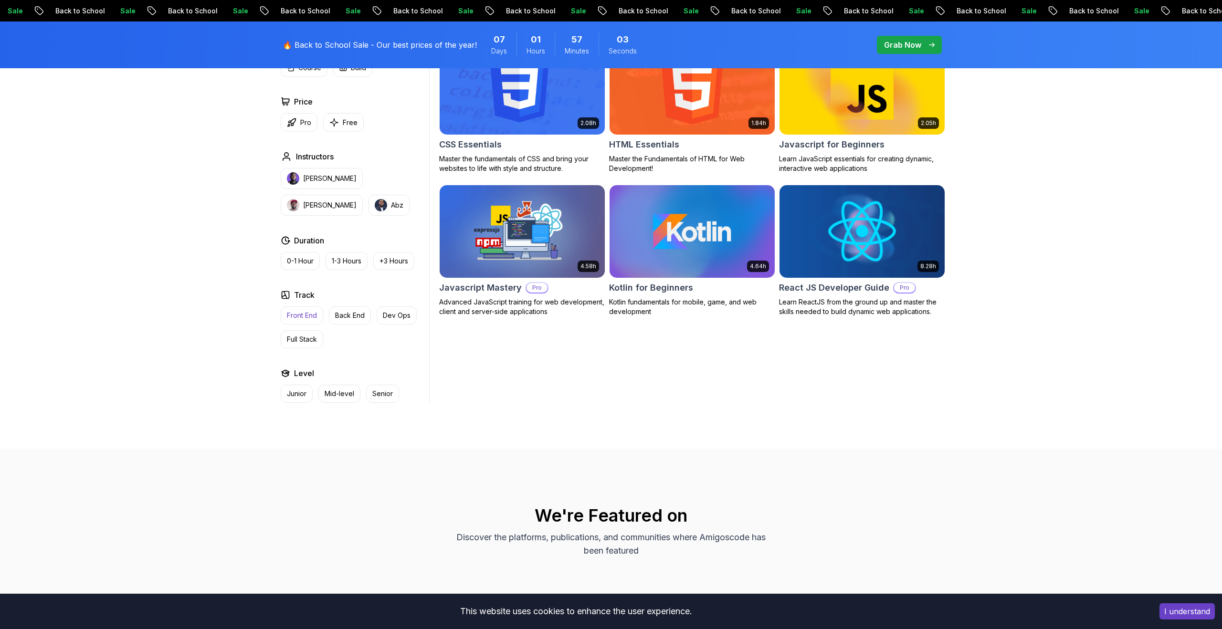
scroll to position [325, 0]
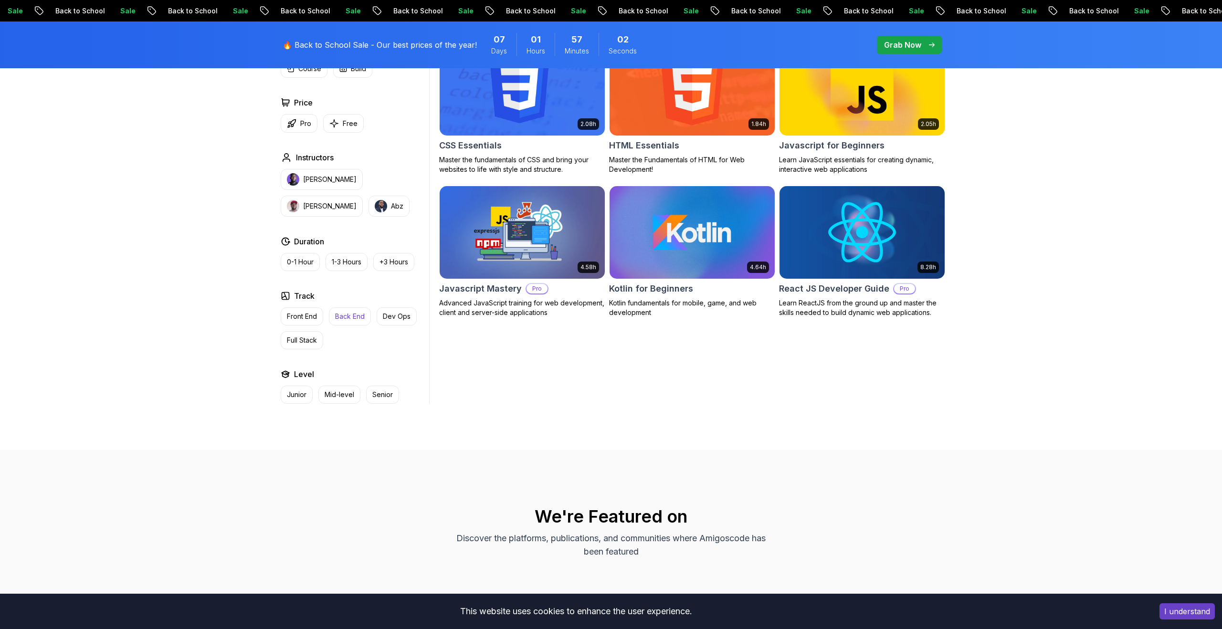
click at [340, 316] on p "Back End" at bounding box center [350, 317] width 30 height 10
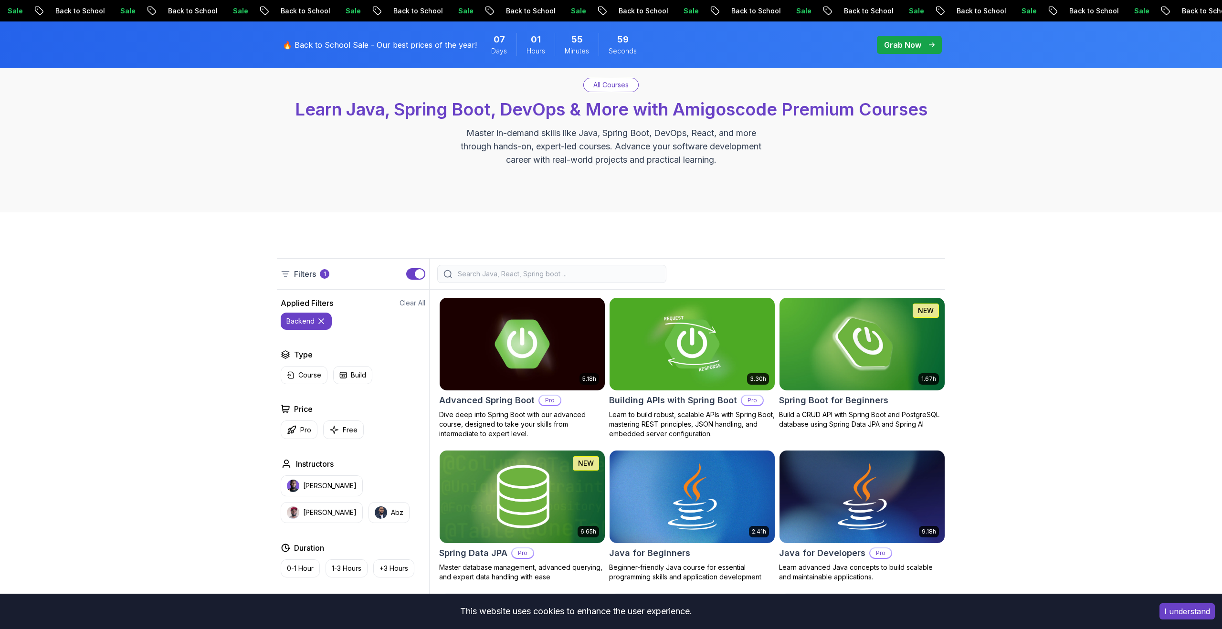
scroll to position [68, 0]
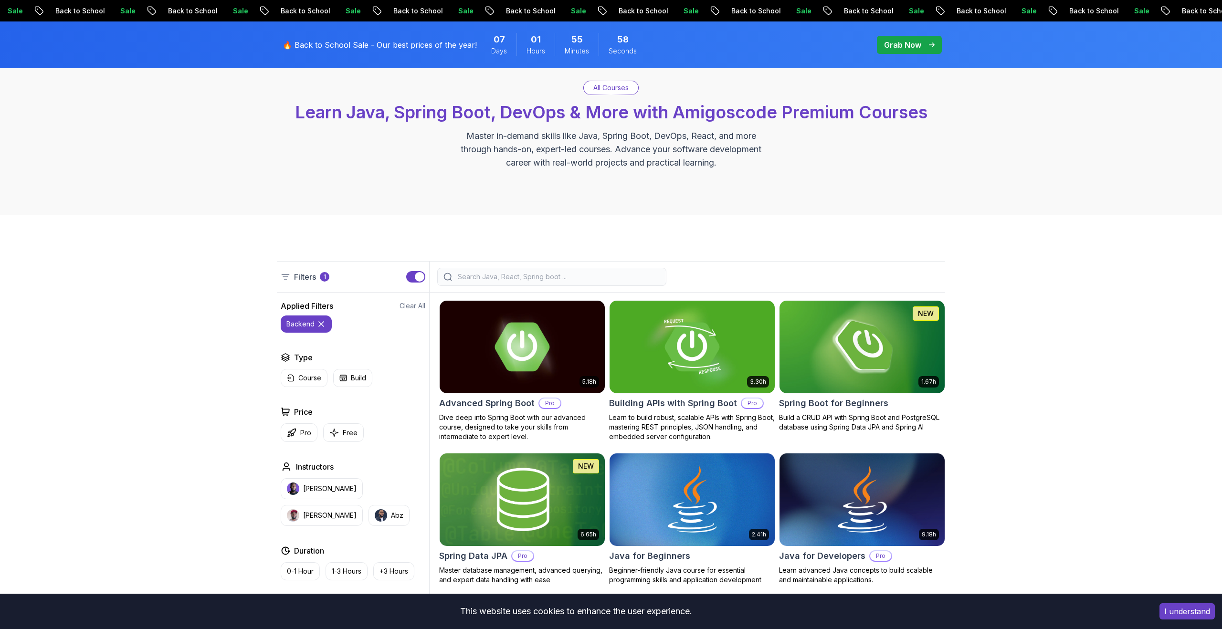
click at [319, 323] on icon at bounding box center [321, 324] width 5 height 5
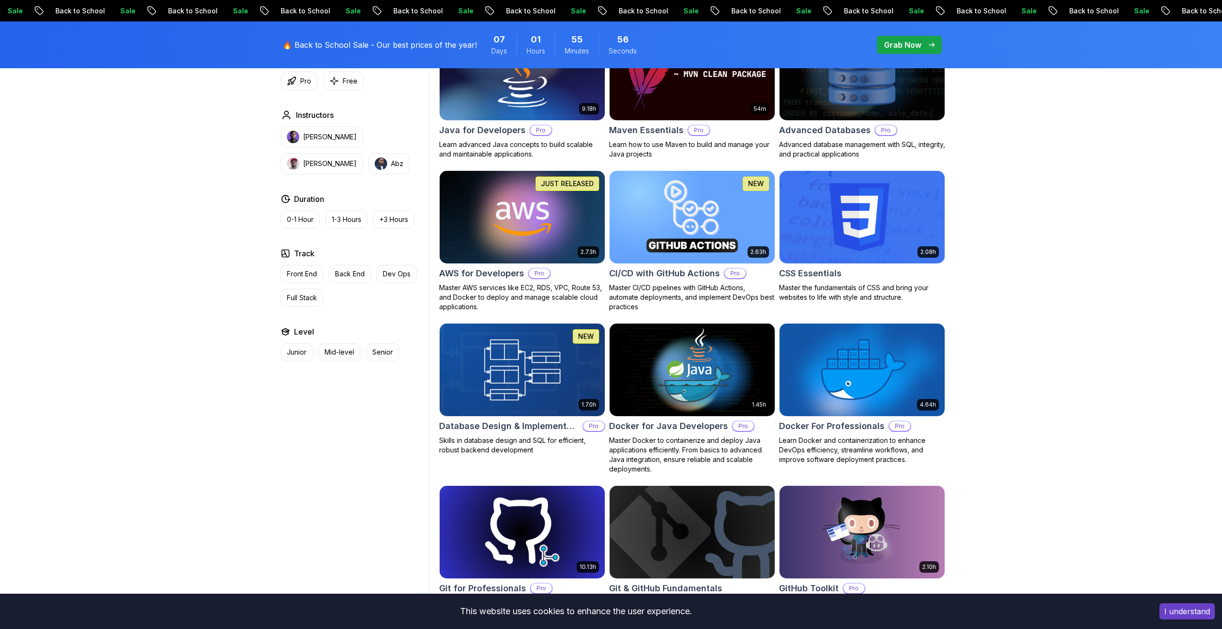
scroll to position [634, 0]
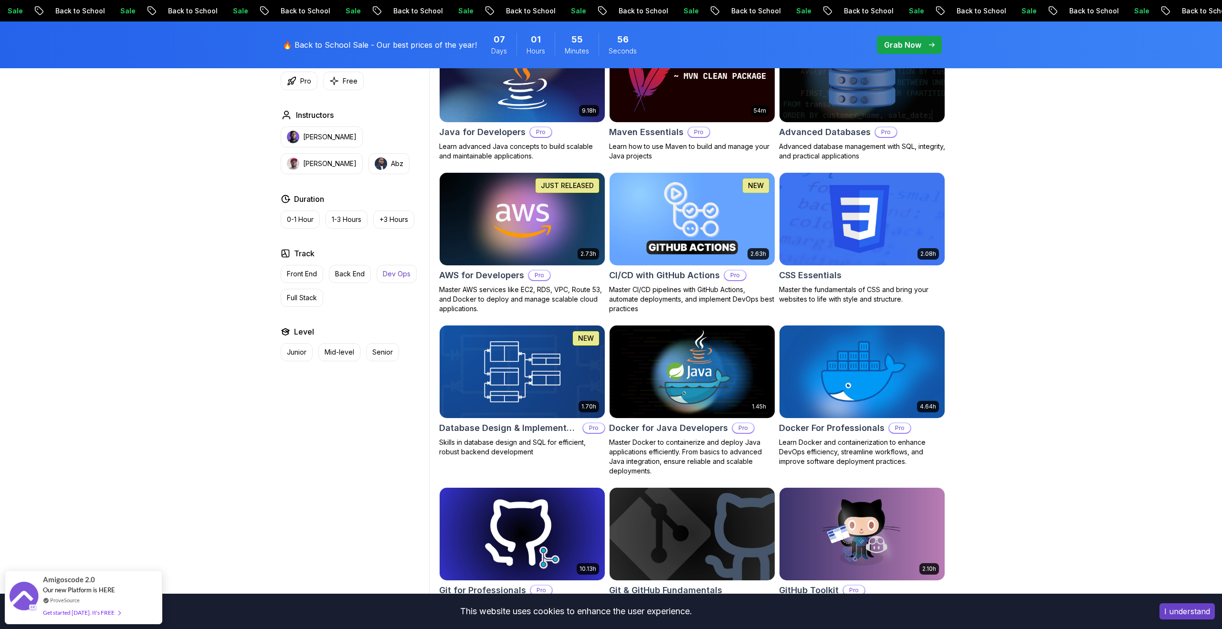
click at [406, 275] on p "Dev Ops" at bounding box center [397, 274] width 28 height 10
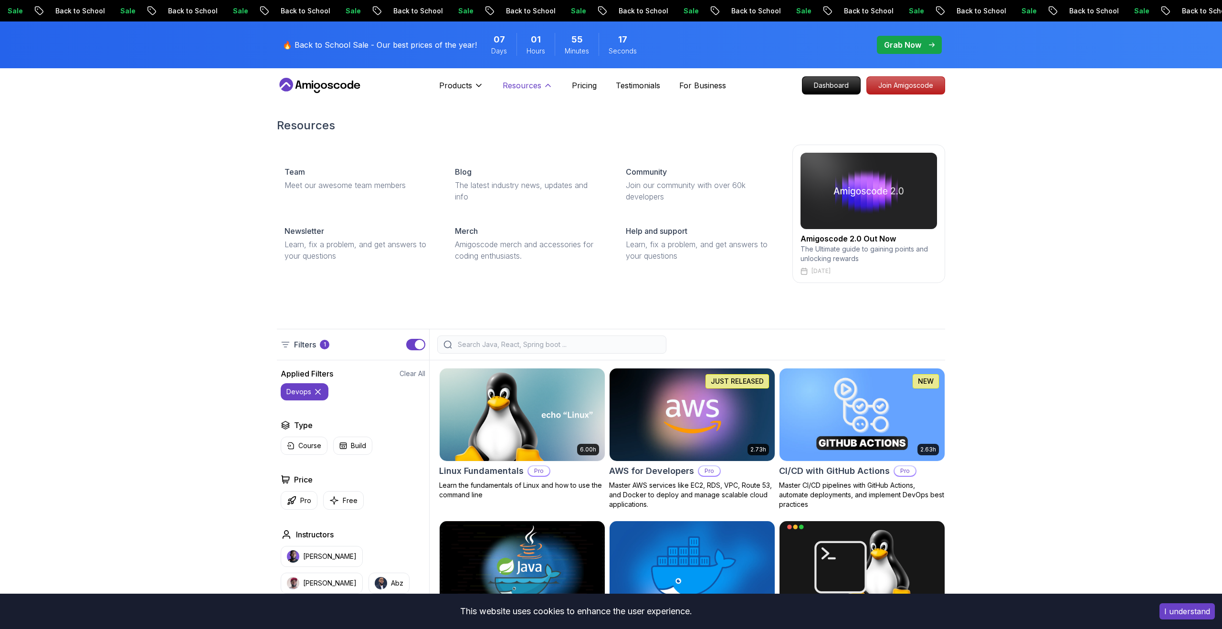
click at [548, 86] on icon at bounding box center [548, 86] width 10 height 10
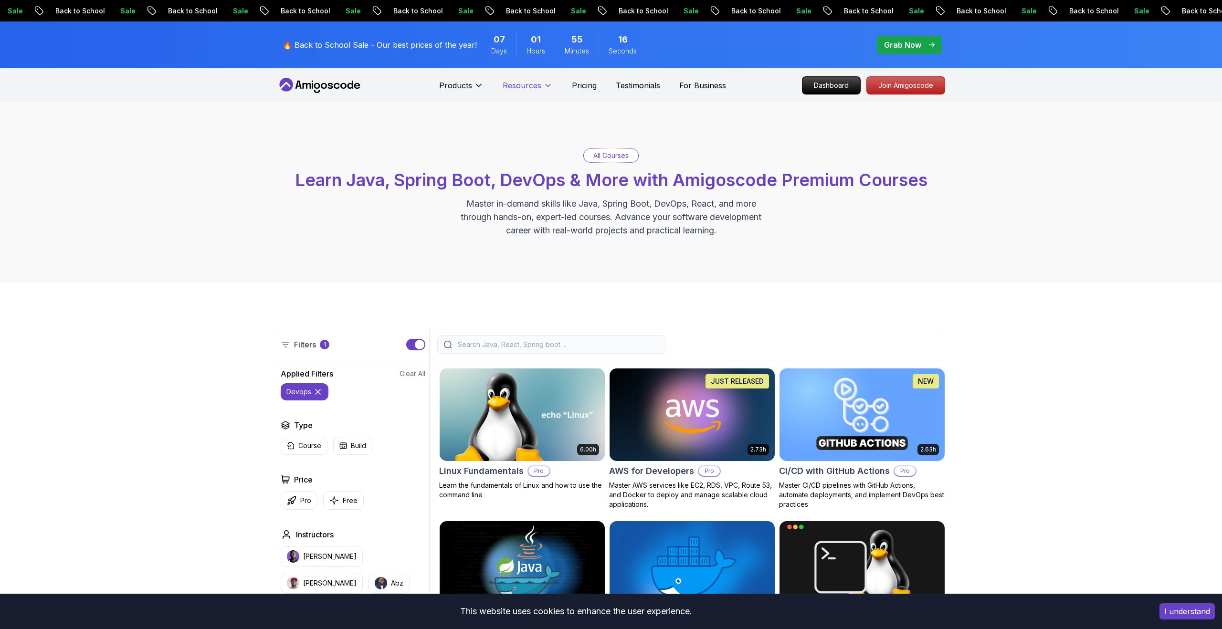
click at [548, 86] on icon at bounding box center [548, 86] width 10 height 10
click at [929, 47] on icon "pre-order" at bounding box center [932, 44] width 6 height 5
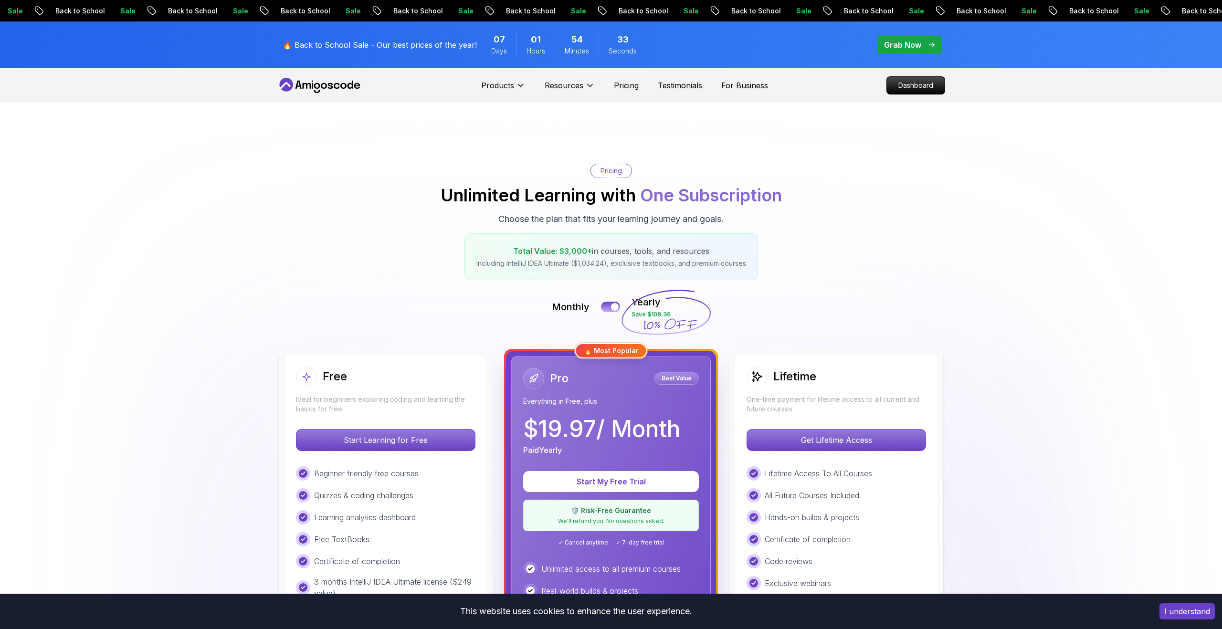
scroll to position [199, 0]
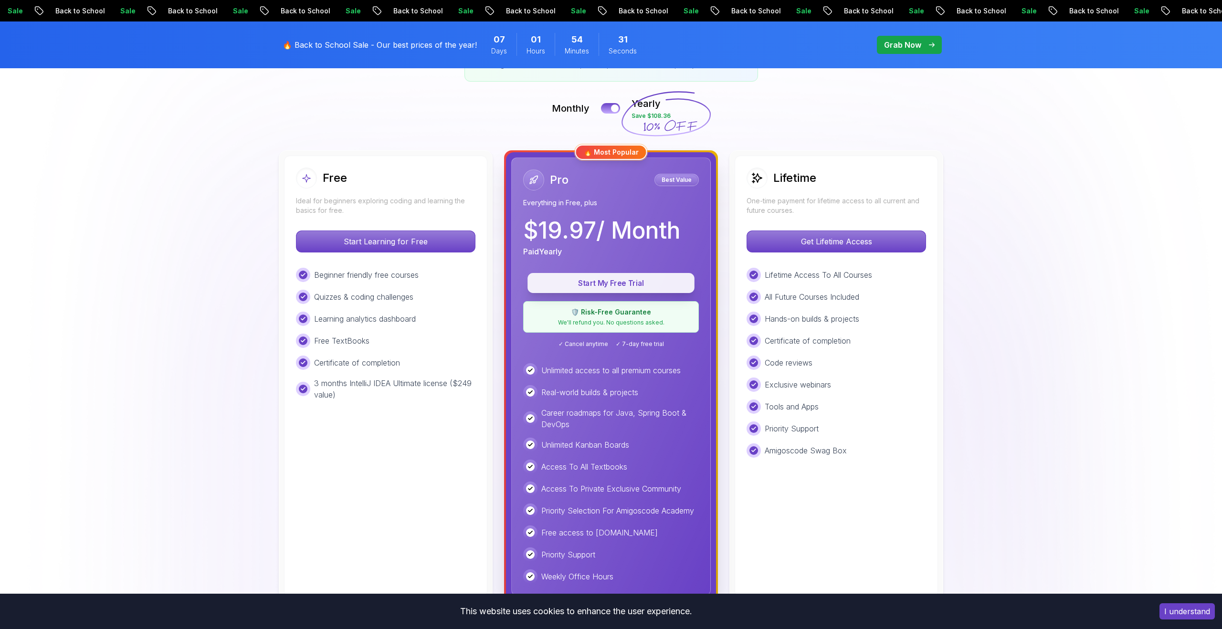
click at [656, 273] on button "Start My Free Trial" at bounding box center [610, 283] width 167 height 20
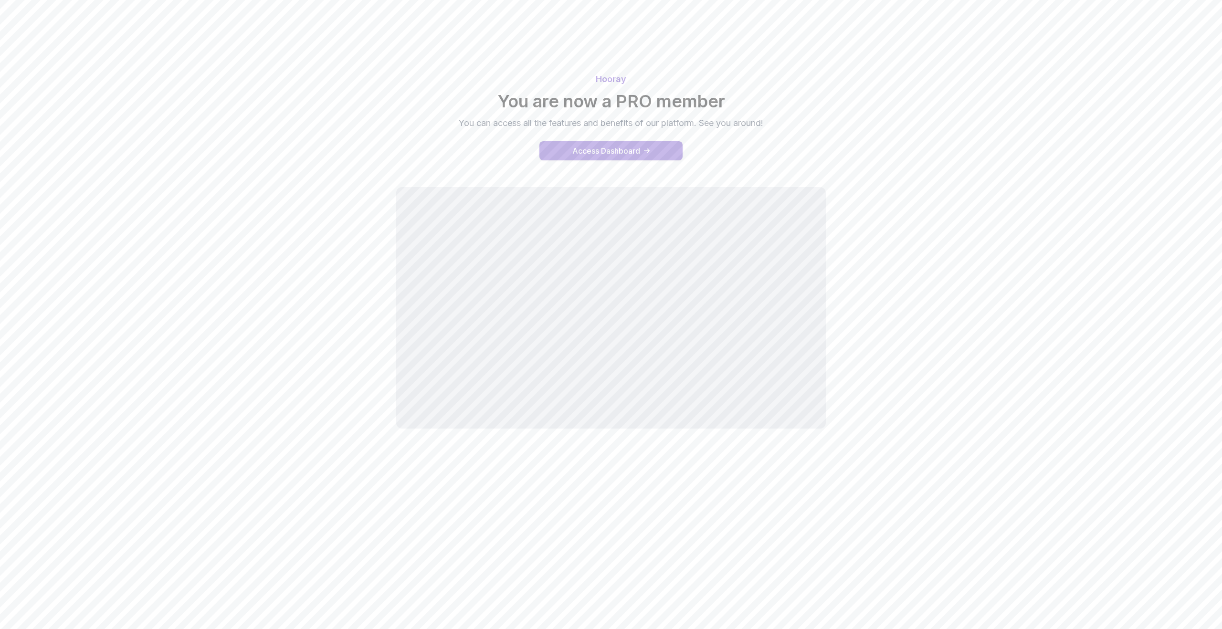
click at [652, 148] on button "Access Dashboard" at bounding box center [610, 150] width 143 height 19
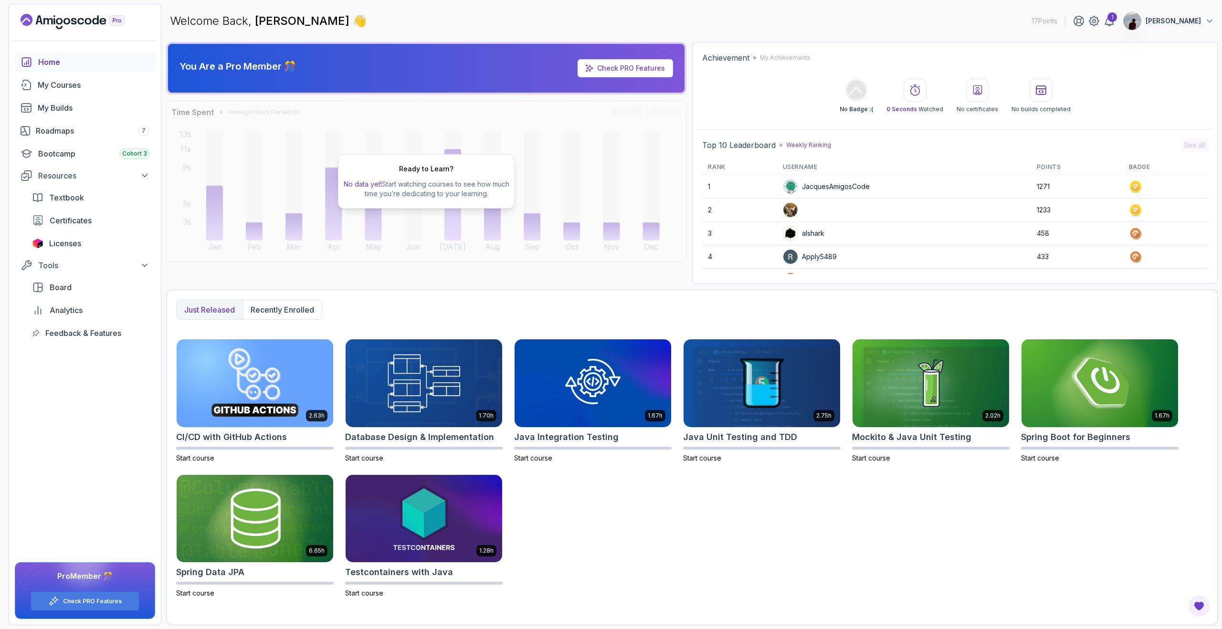
click at [71, 63] on div "Home" at bounding box center [93, 61] width 111 height 11
click at [52, 85] on div "My Courses" at bounding box center [94, 84] width 112 height 11
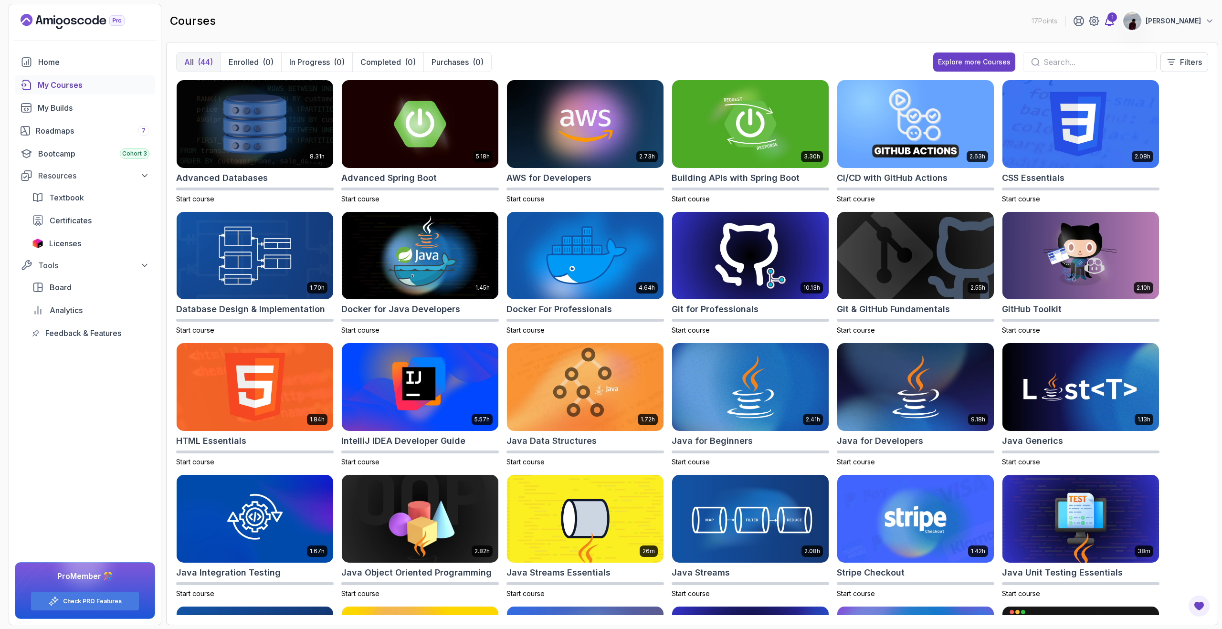
click at [1115, 22] on icon at bounding box center [1108, 20] width 11 height 11
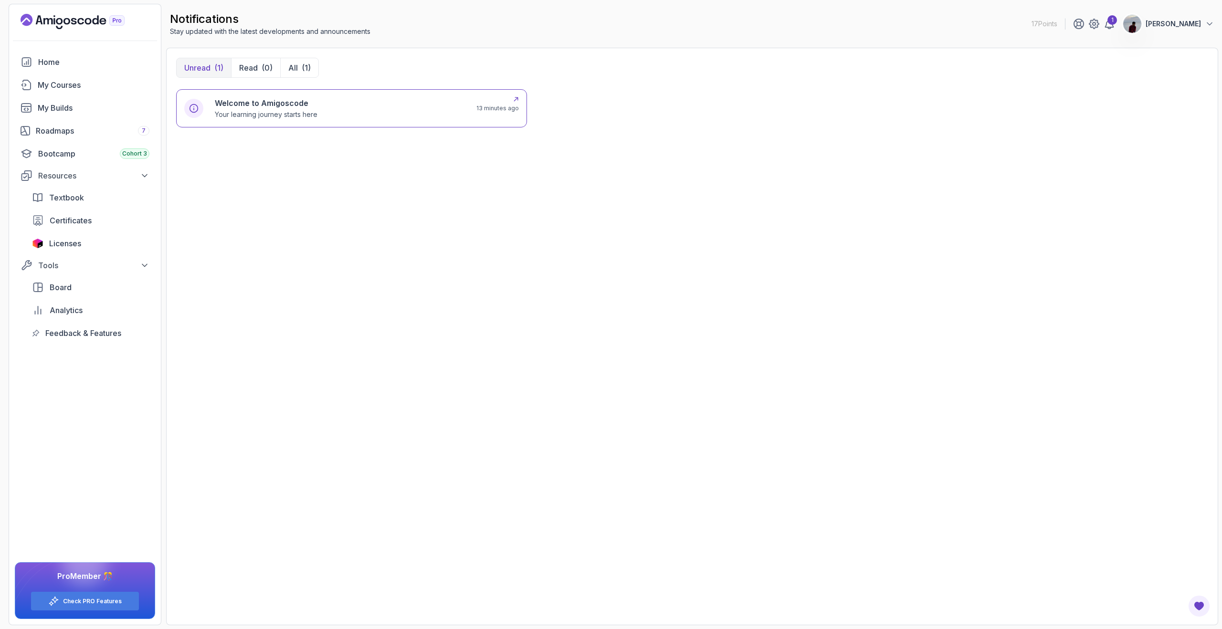
click at [302, 101] on h6 "Welcome to Amigoscode" at bounding box center [266, 102] width 103 height 11
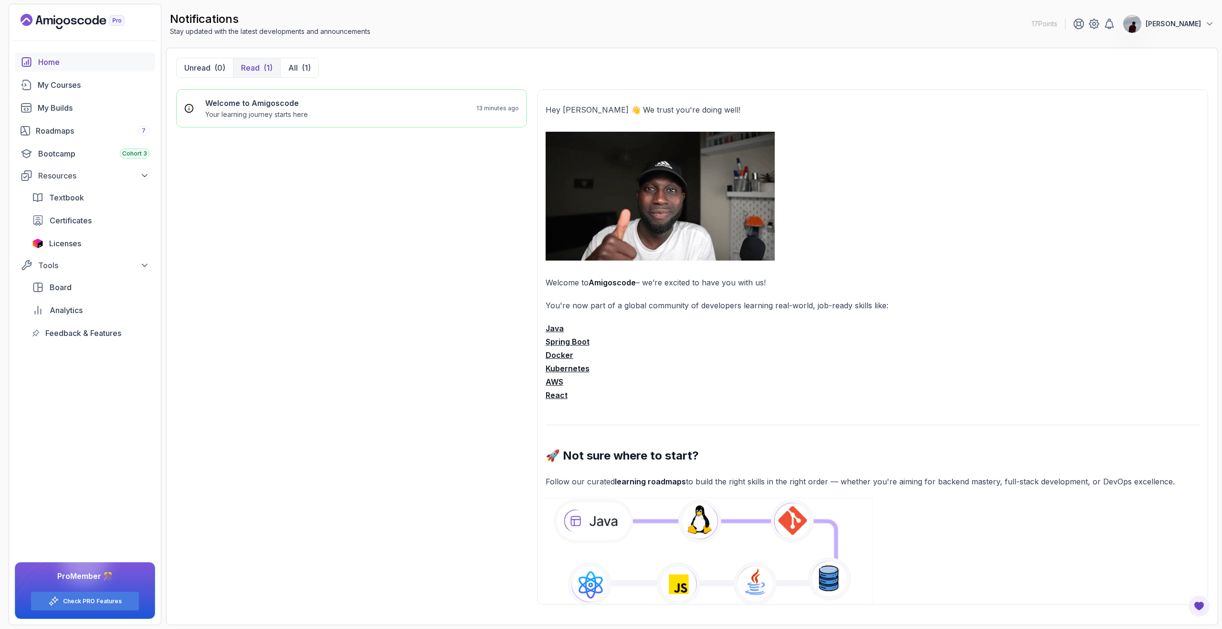
click at [52, 59] on div "Home" at bounding box center [93, 61] width 111 height 11
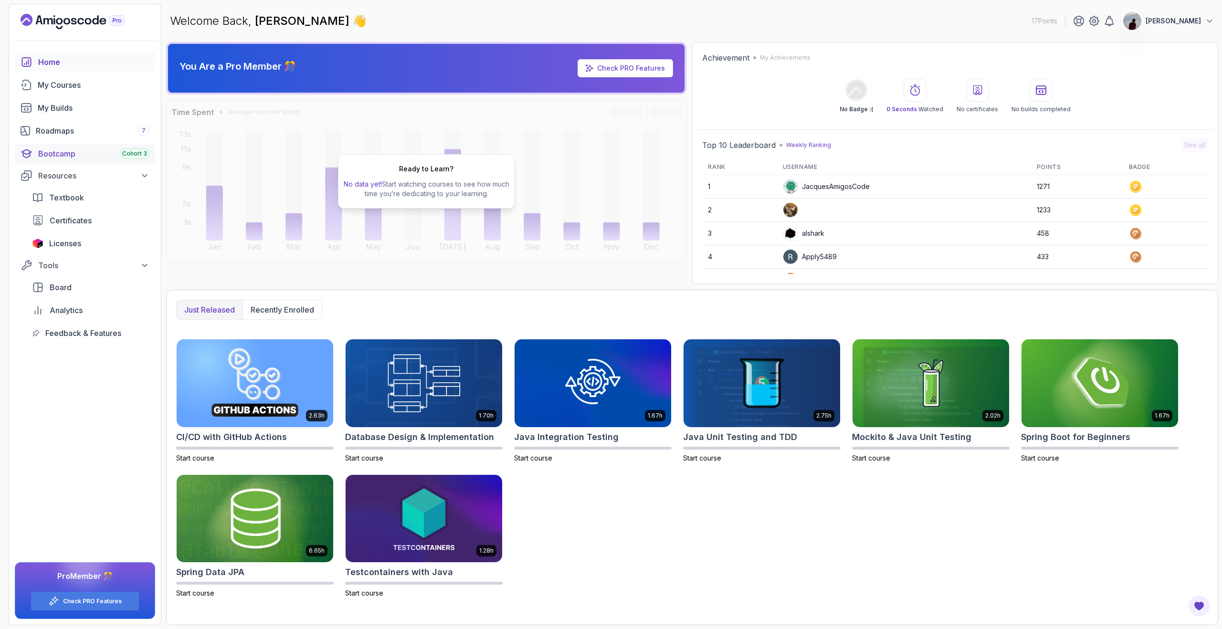
click at [80, 158] on div "Bootcamp Cohort 3" at bounding box center [93, 153] width 111 height 11
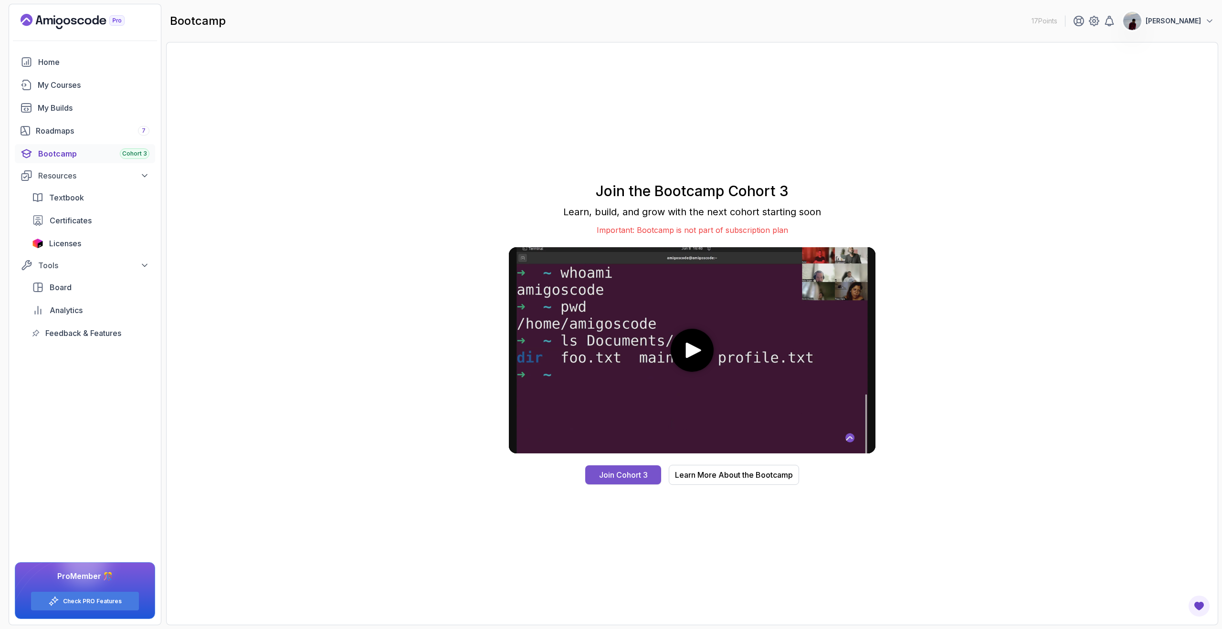
click at [608, 472] on div "Join Cohort 3" at bounding box center [623, 474] width 49 height 11
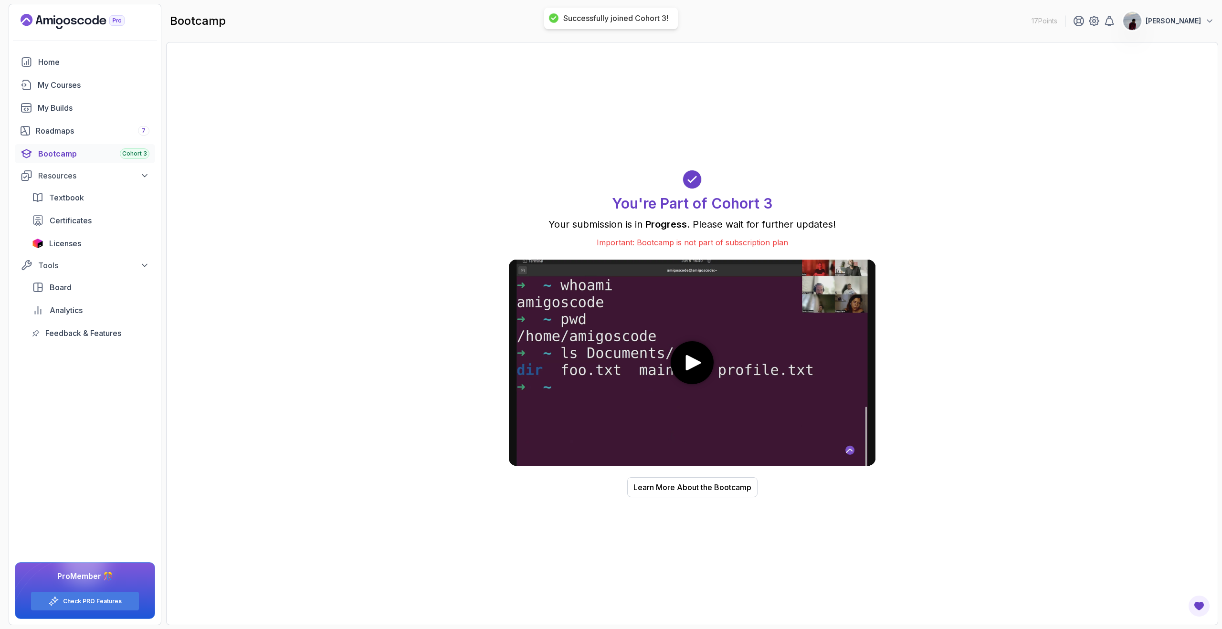
click at [696, 355] on icon "play" at bounding box center [693, 363] width 20 height 16
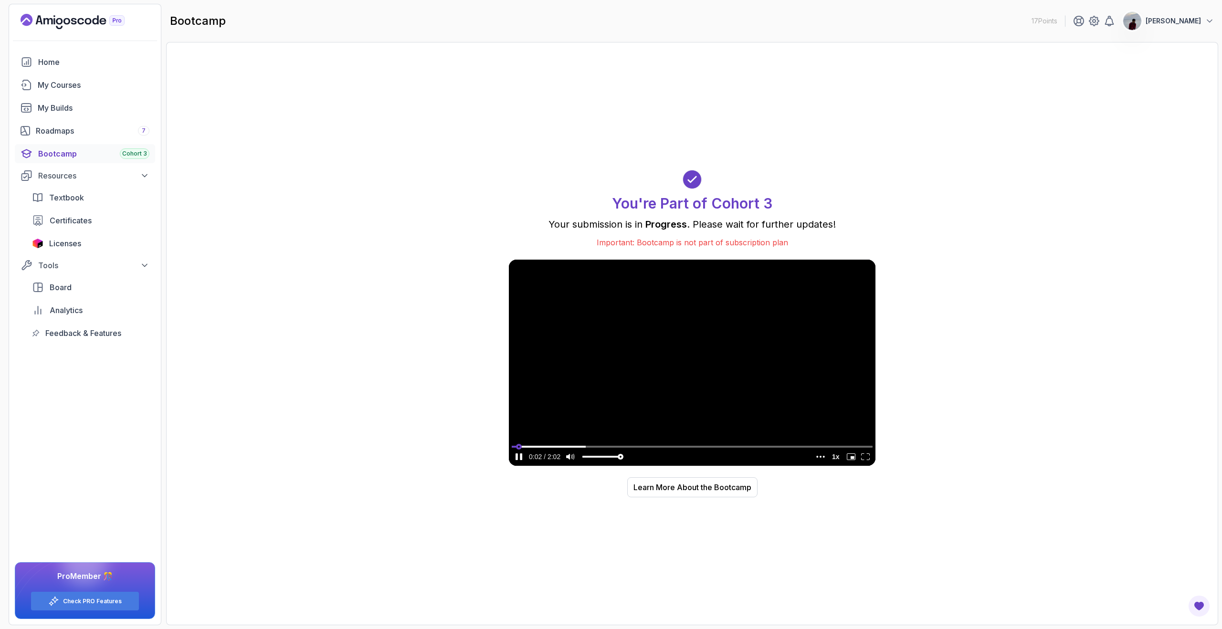
click at [568, 443] on input "seek" at bounding box center [692, 446] width 361 height 12
click at [644, 444] on input "seek" at bounding box center [692, 446] width 361 height 12
click at [761, 441] on video at bounding box center [692, 363] width 367 height 206
click at [760, 427] on video at bounding box center [692, 363] width 367 height 206
click at [743, 443] on input "seek" at bounding box center [692, 446] width 361 height 12
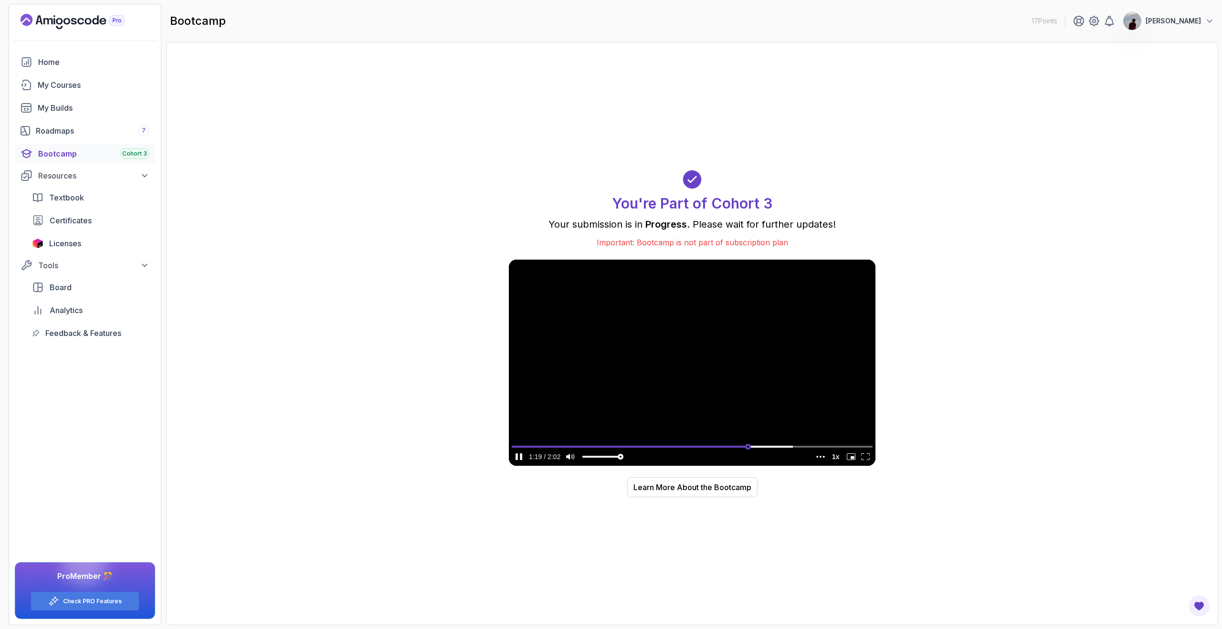
type input "0.654498701150999"
click at [849, 441] on input "seek" at bounding box center [692, 446] width 361 height 12
click at [686, 488] on div "Learn More About the Bootcamp" at bounding box center [692, 487] width 118 height 11
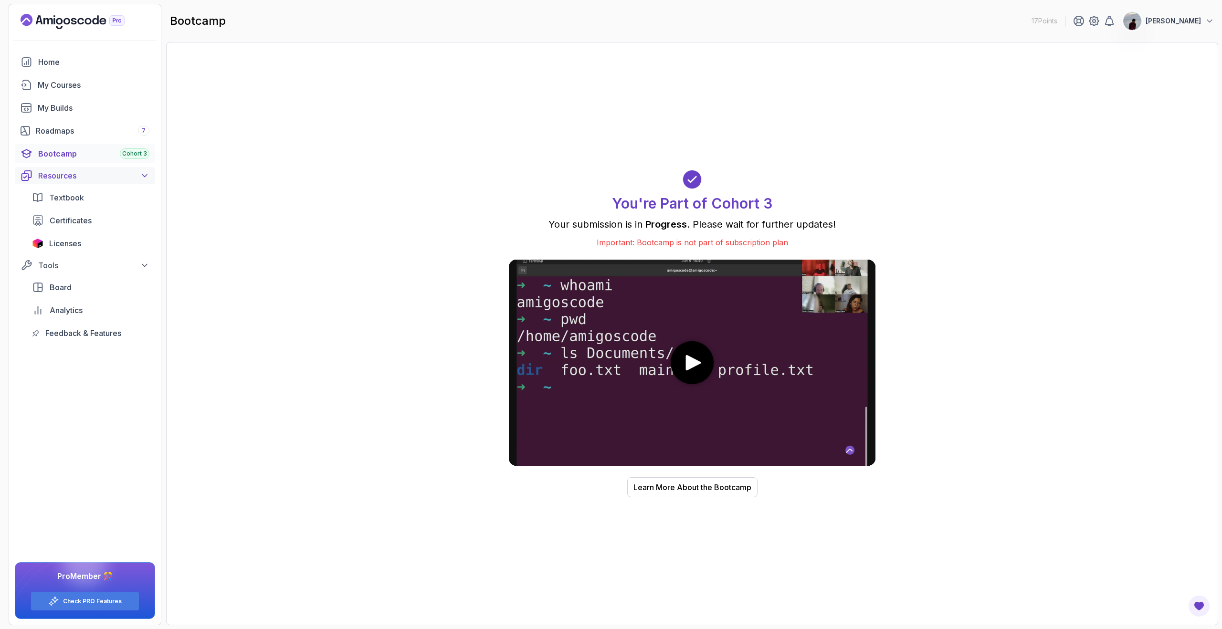
click at [132, 172] on div "Resources" at bounding box center [93, 175] width 111 height 11
click at [61, 128] on div "Roadmaps 7" at bounding box center [93, 130] width 114 height 11
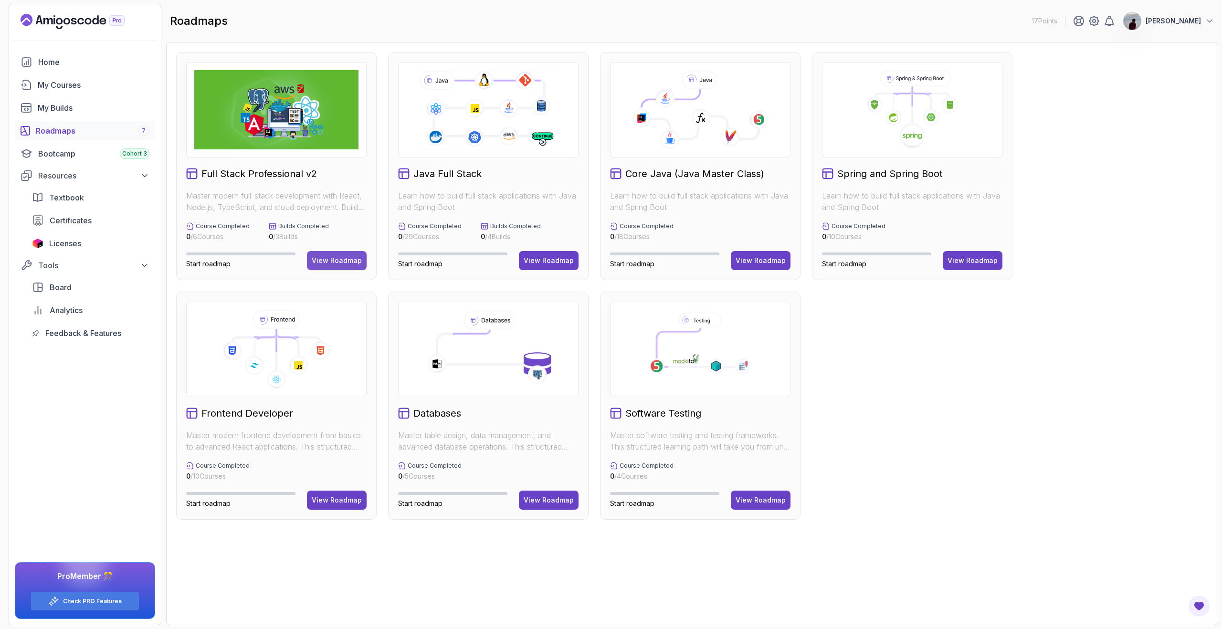
click at [338, 263] on div "View Roadmap" at bounding box center [337, 261] width 50 height 10
click at [550, 263] on div "View Roadmap" at bounding box center [549, 261] width 50 height 10
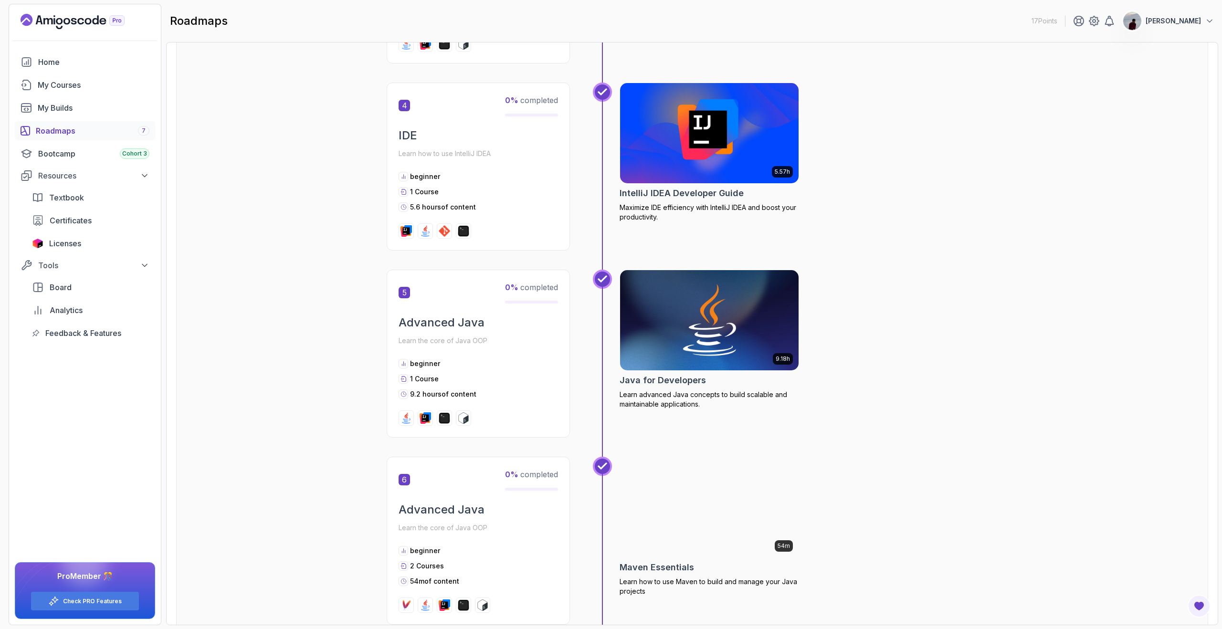
scroll to position [850, 0]
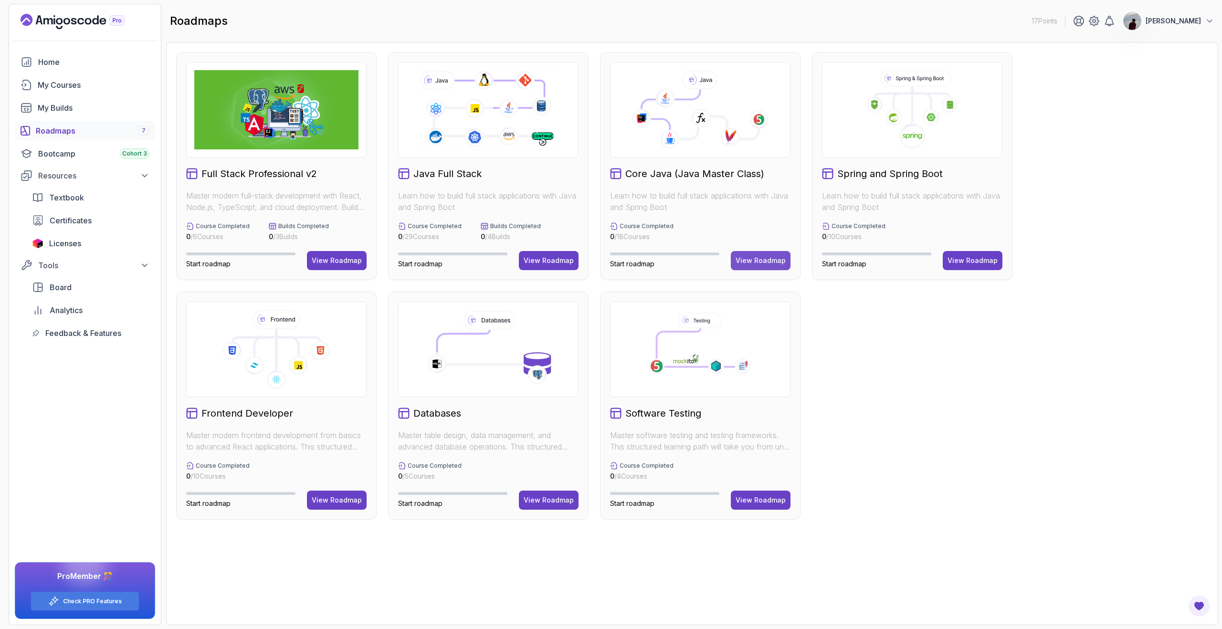
click at [765, 255] on button "View Roadmap" at bounding box center [761, 260] width 60 height 19
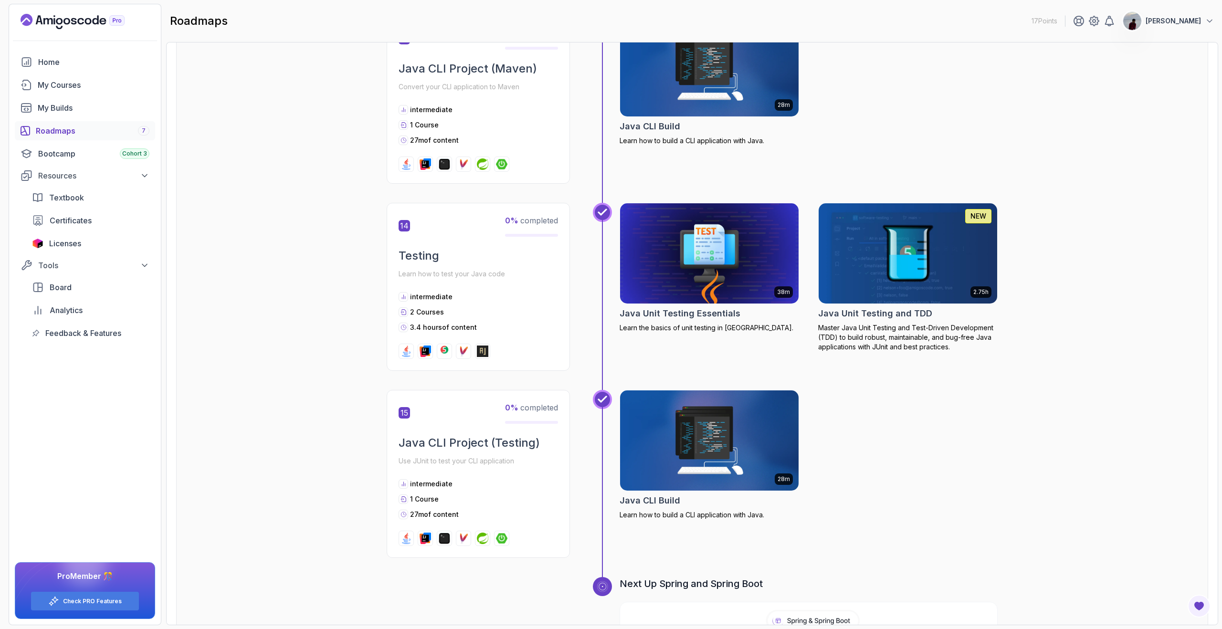
scroll to position [2839, 0]
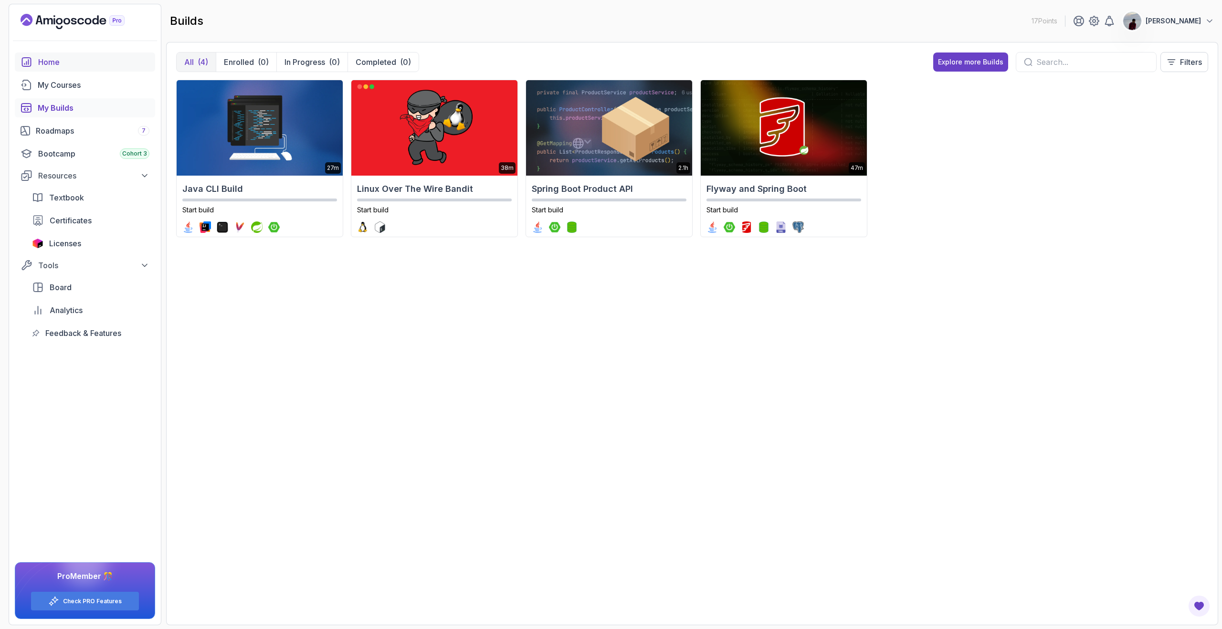
click at [52, 59] on div "Home" at bounding box center [93, 61] width 111 height 11
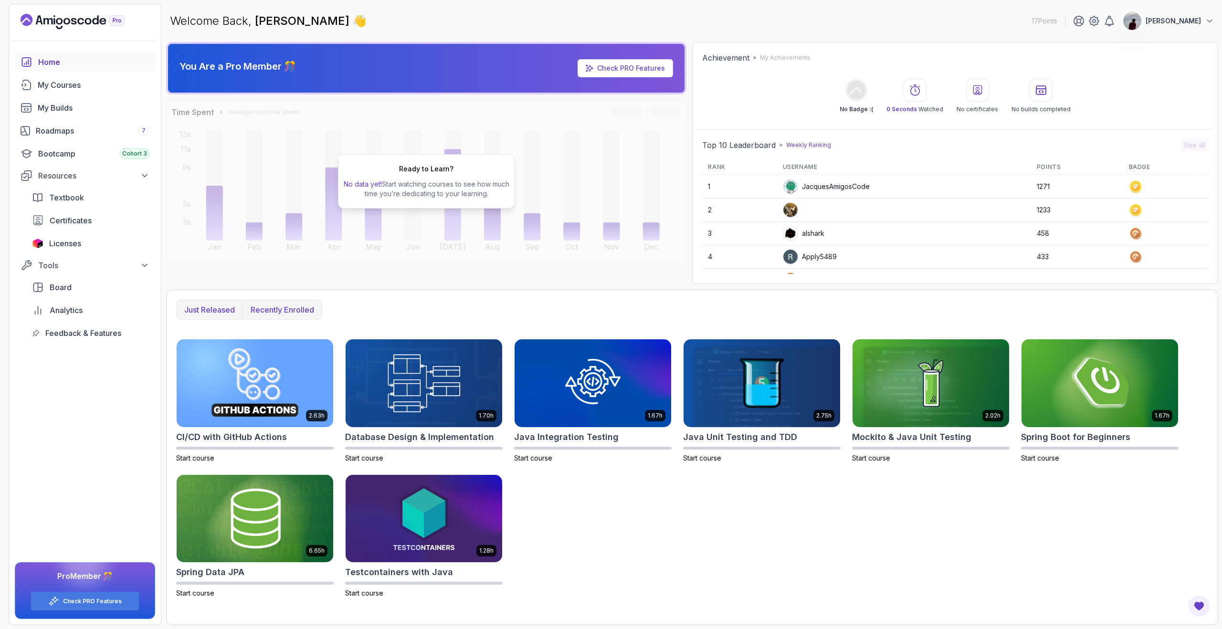
click at [264, 311] on p "Recently enrolled" at bounding box center [282, 309] width 63 height 11
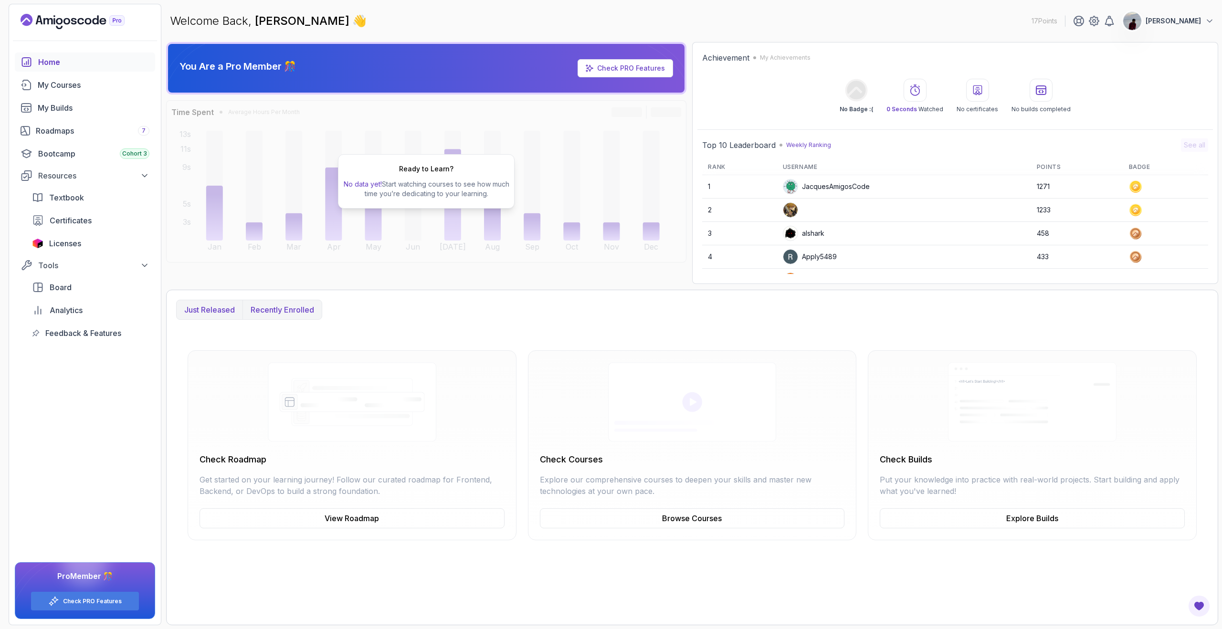
click at [220, 310] on p "Just released" at bounding box center [209, 309] width 51 height 11
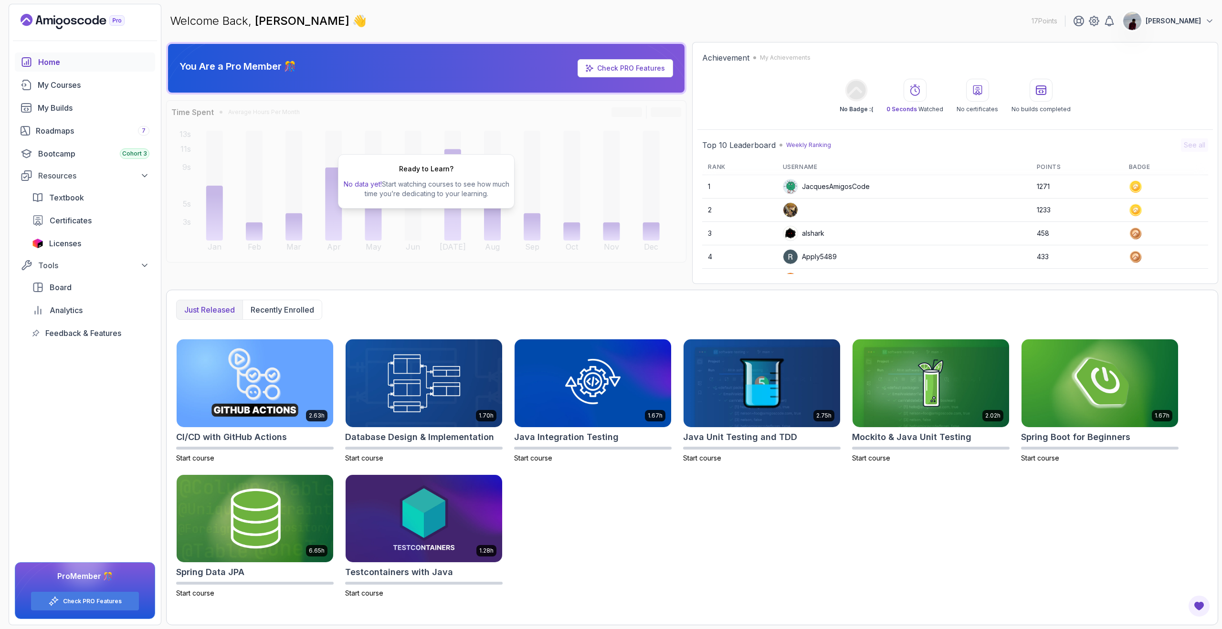
click at [580, 553] on div "2.63h CI/CD with GitHub Actions Start course 1.70h Database Design & Implementa…" at bounding box center [692, 468] width 1032 height 259
click at [36, 87] on link "My Courses" at bounding box center [85, 84] width 140 height 19
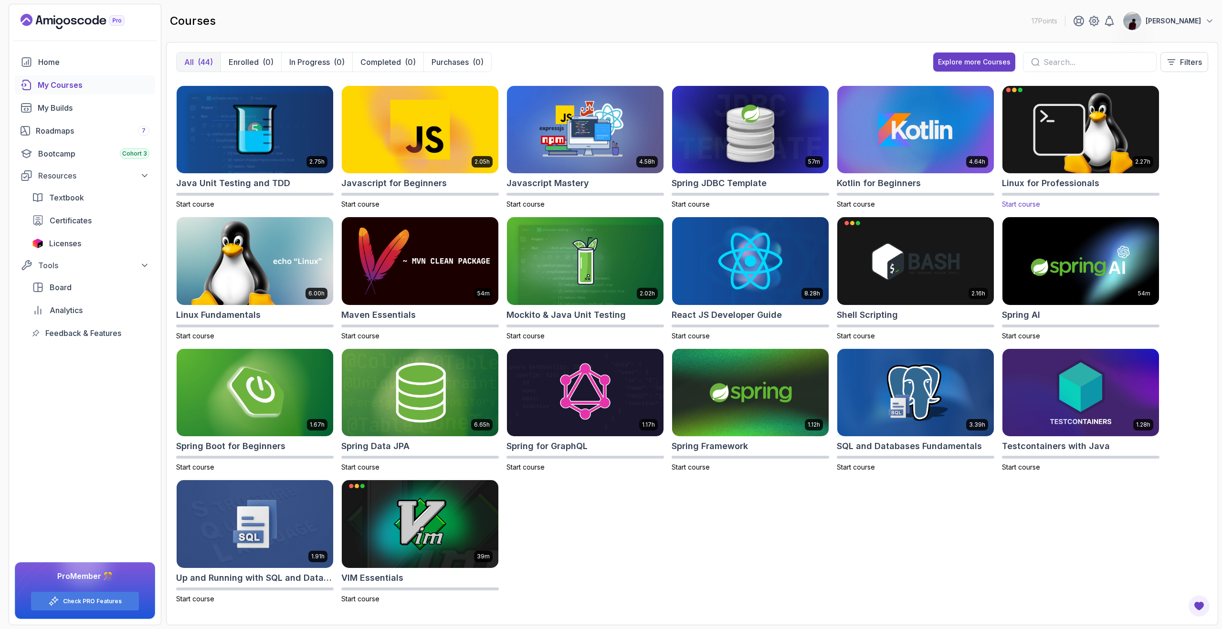
scroll to position [521, 0]
click at [284, 387] on img at bounding box center [255, 392] width 164 height 92
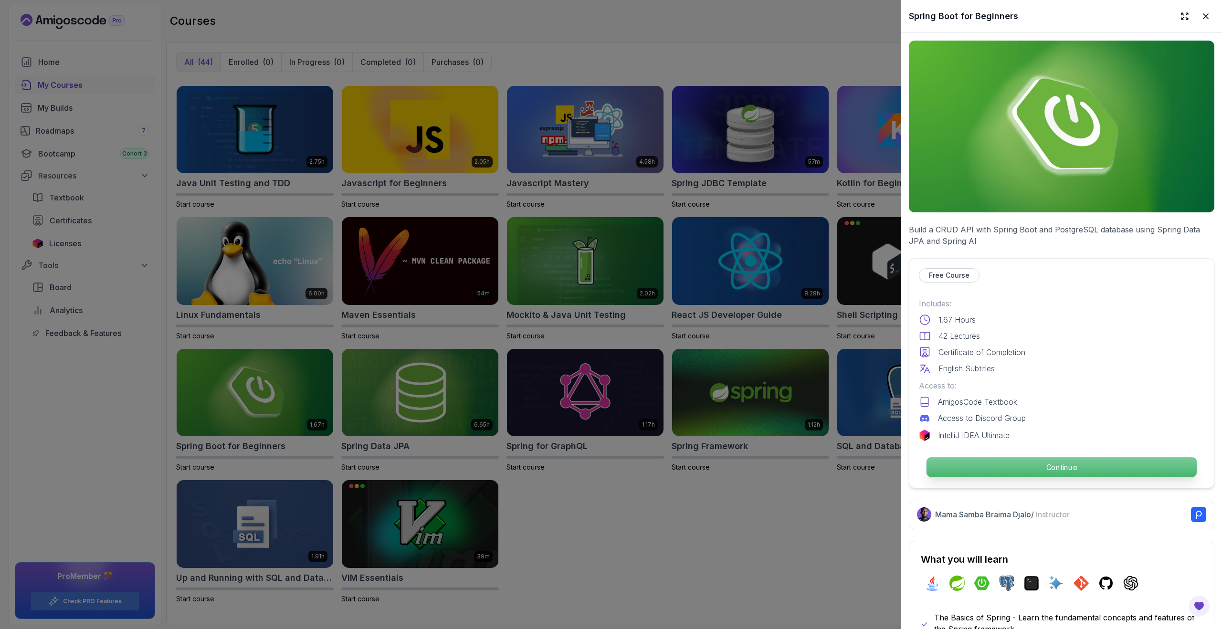
click at [1075, 468] on p "Continue" at bounding box center [1061, 467] width 270 height 20
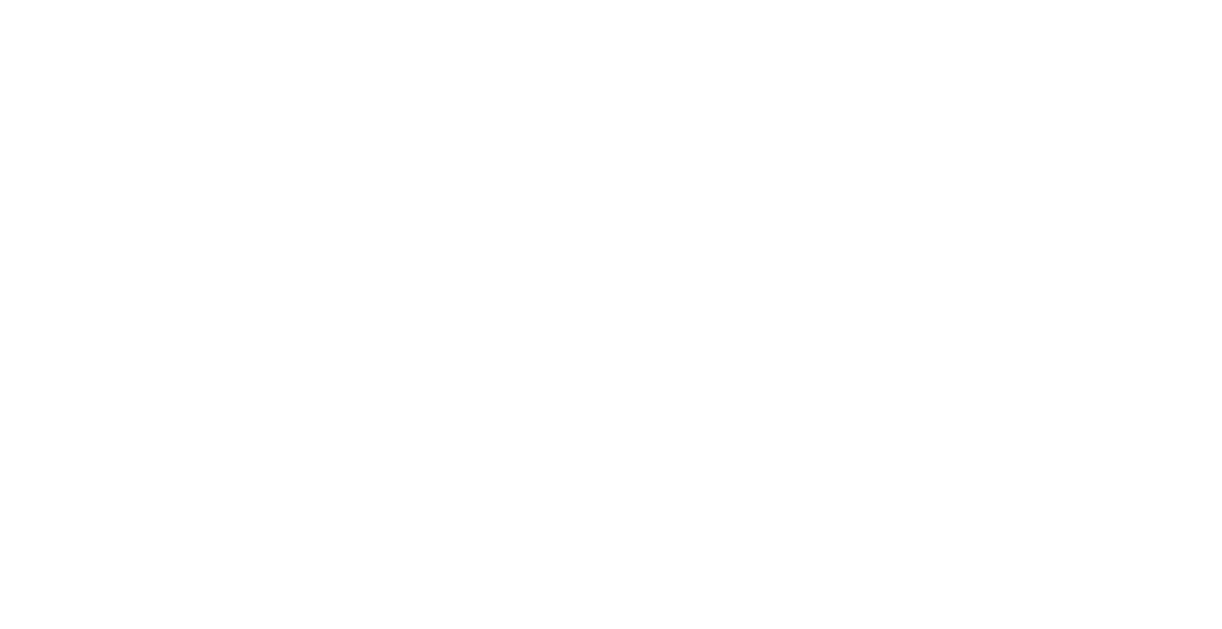
click at [1059, 0] on html "3s" at bounding box center [611, 0] width 1222 height 0
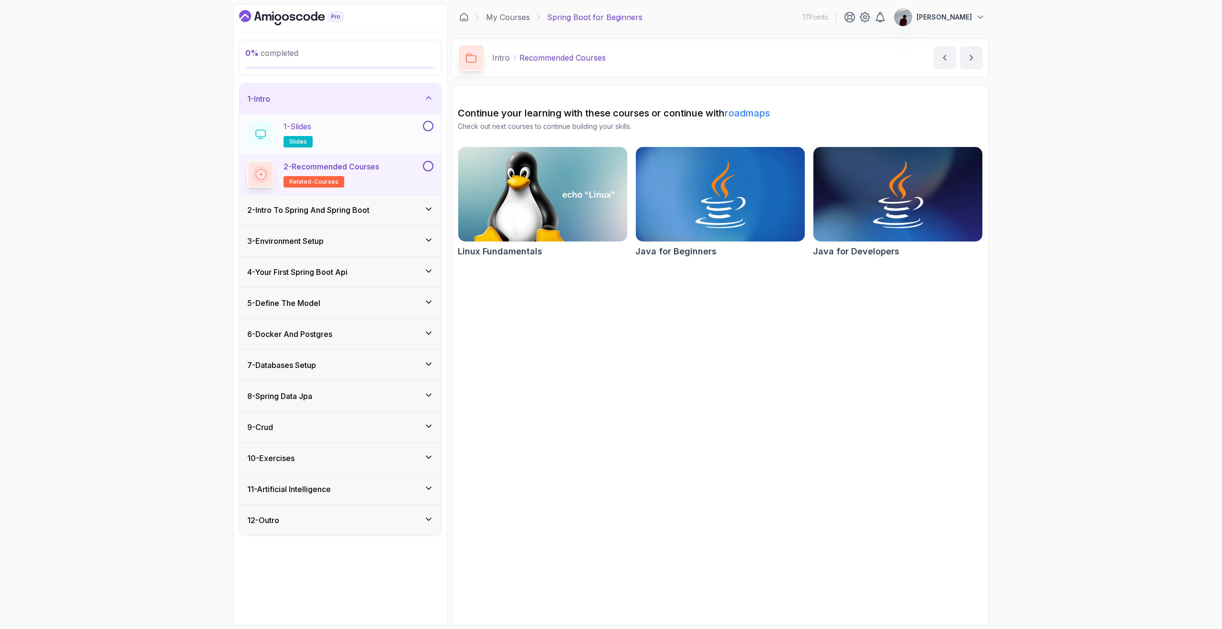
click at [385, 132] on div "1 - Slides slides" at bounding box center [334, 134] width 174 height 27
